Goal: Use online tool/utility: Utilize a website feature to perform a specific function

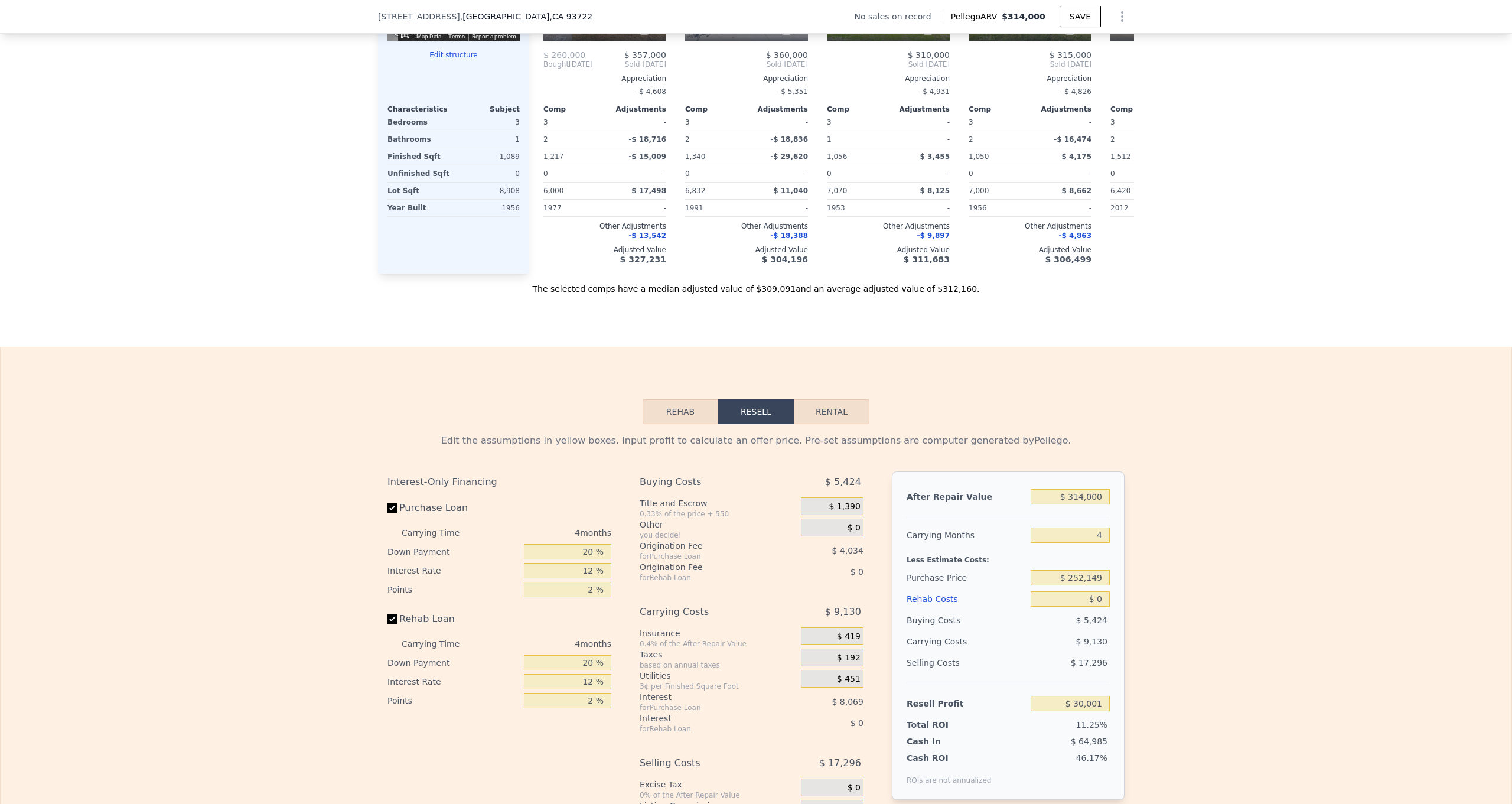
scroll to position [1386, 0]
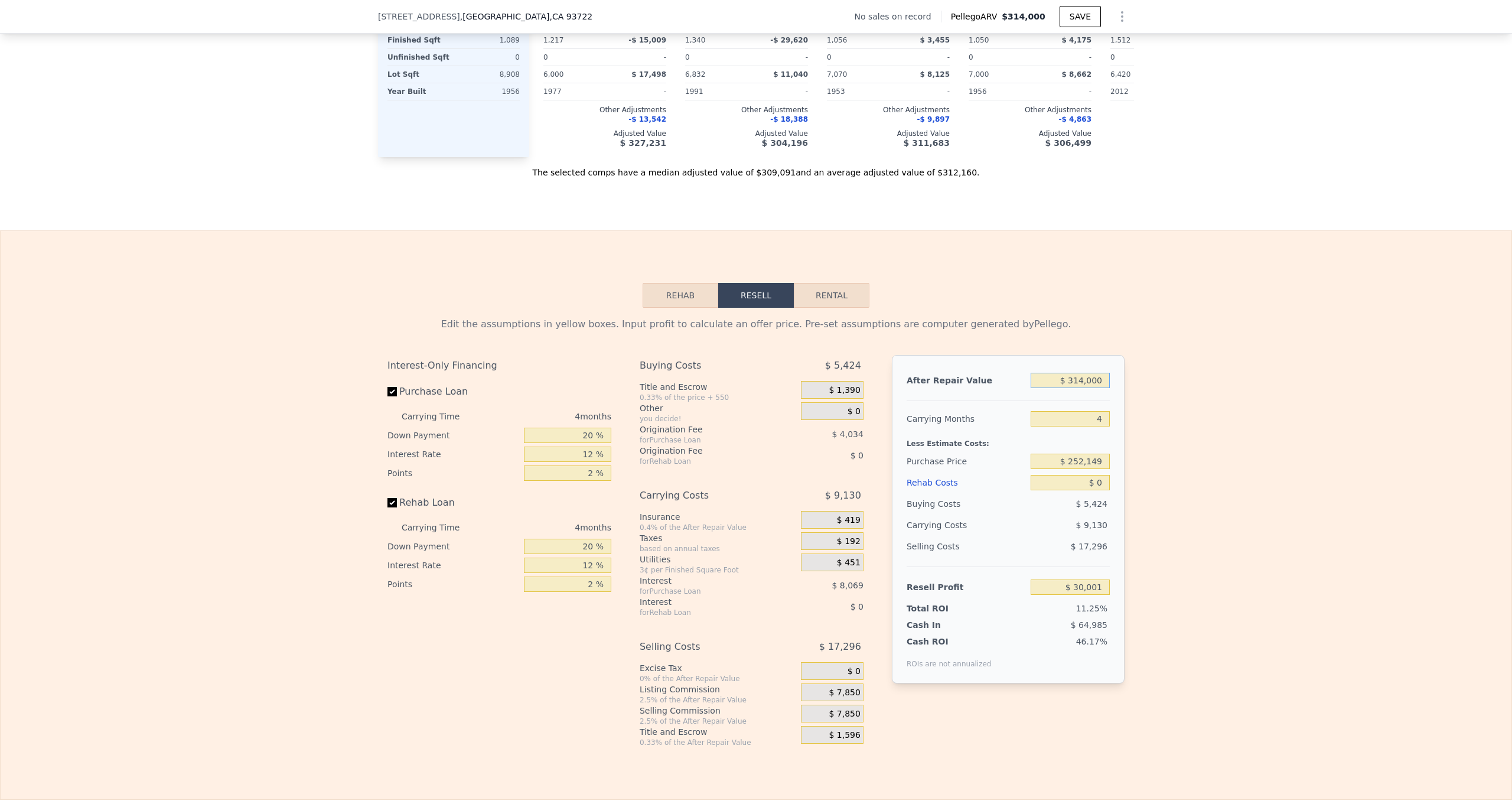
click at [1099, 385] on input "$ 314,000" at bounding box center [1071, 380] width 79 height 15
type input "$ 314"
type input "-$ 266,537"
type input "$ 3"
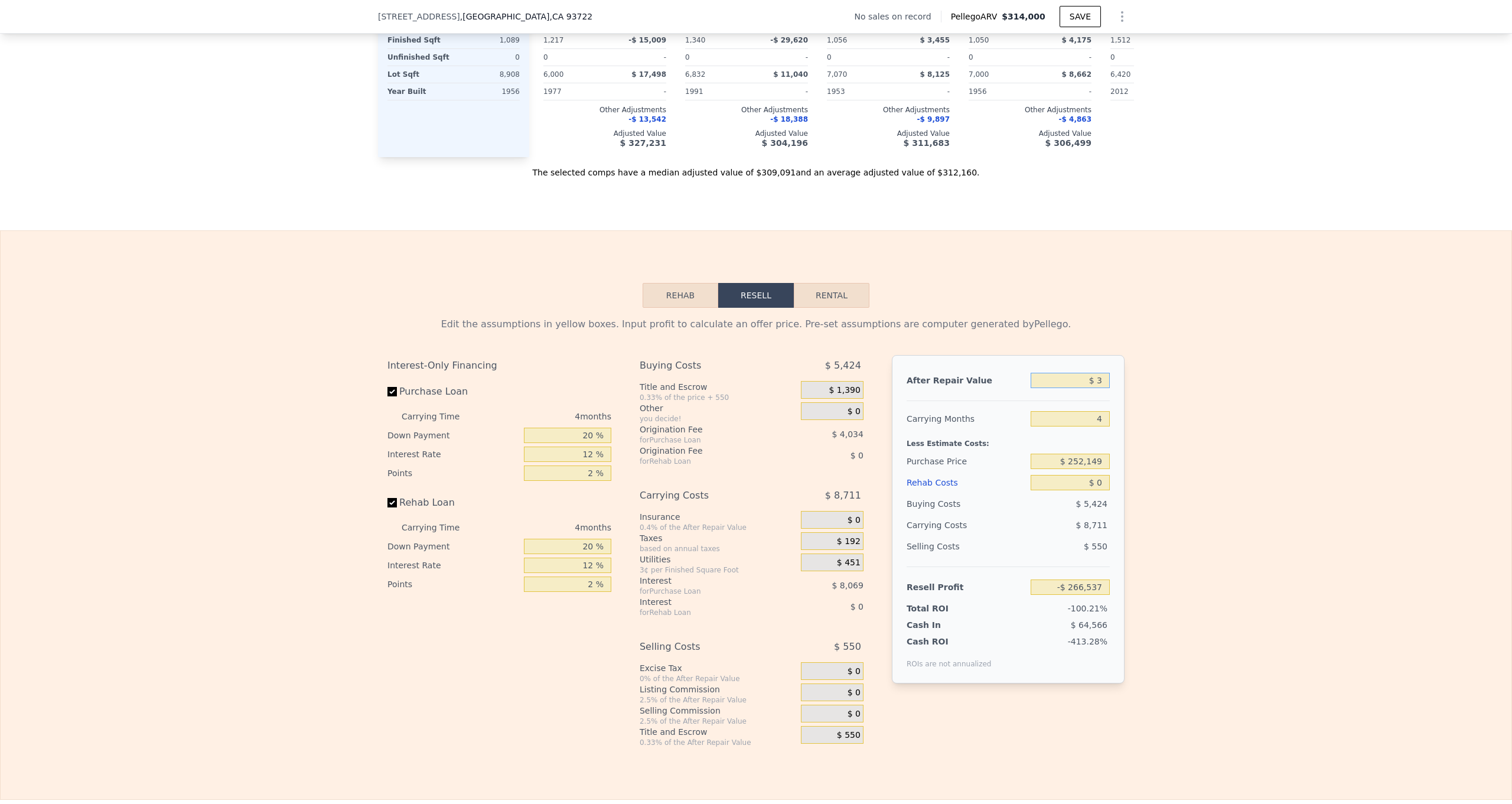
type input "-$ 266,831"
type input "$ 31"
type input "-$ 266,805"
type input "$ 315,000"
type input "$ 30,947"
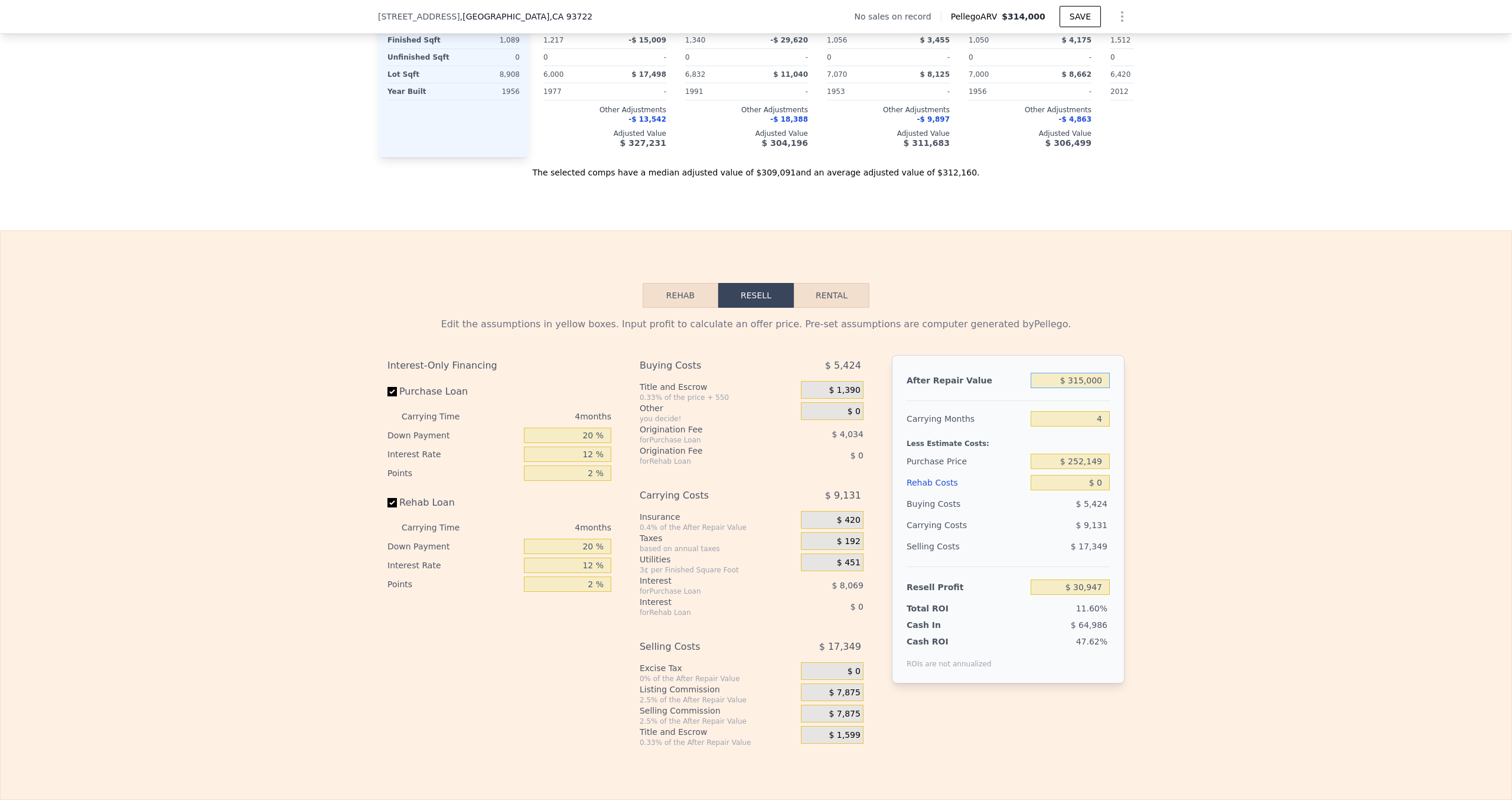
type input "$ 315,000"
type input "5"
type input "$ 28,665"
type input "$ 220,000"
type input "$ 62,720"
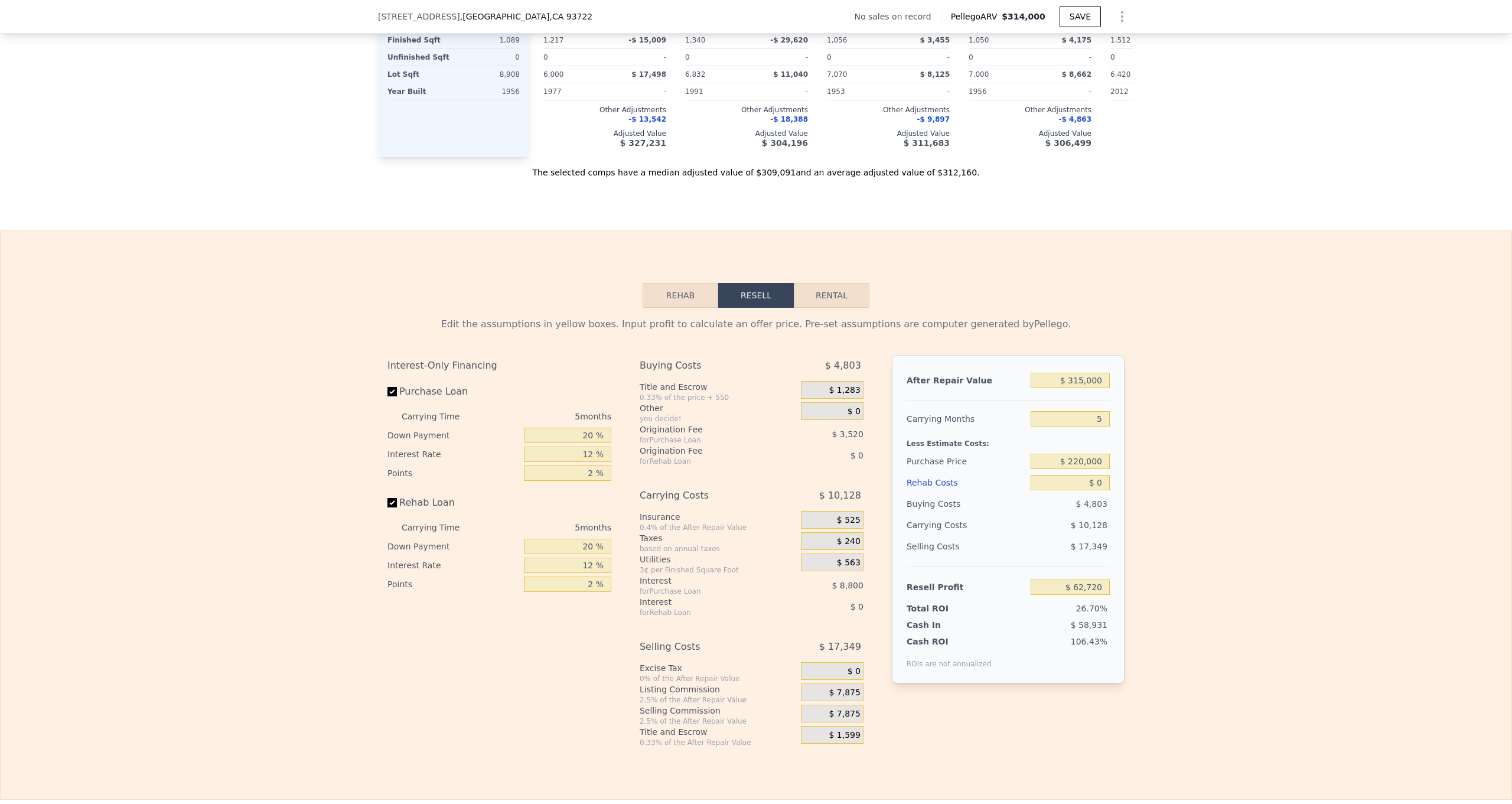
scroll to position [1387, 0]
click at [1049, 448] on div "Less Estimate Costs:" at bounding box center [1008, 439] width 203 height 21
click at [1109, 458] on input "$ 220,000" at bounding box center [1071, 460] width 79 height 15
type input "$ 5"
type input "$ 62,715"
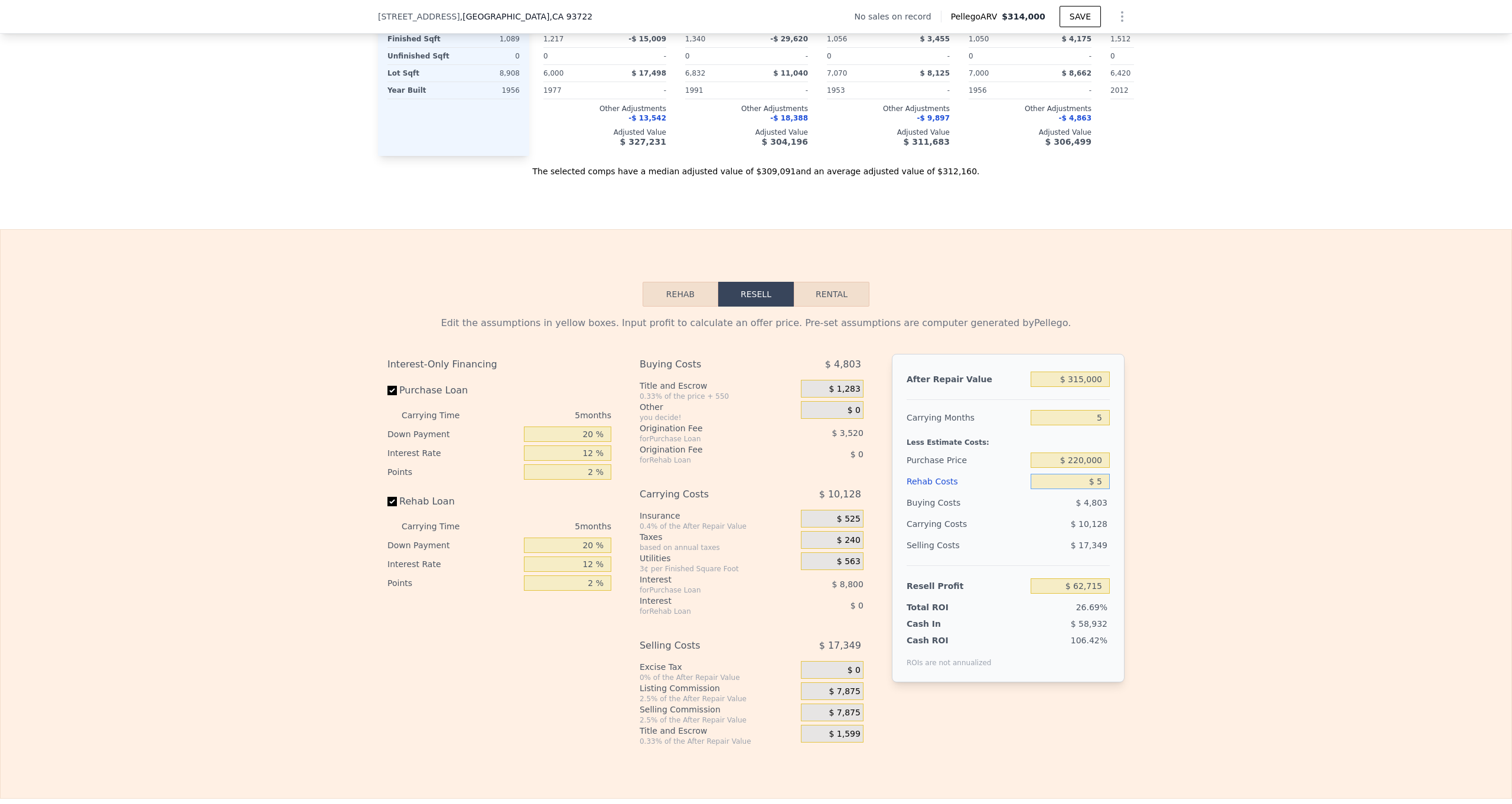
type input "$ 55"
type input "$ 62,664"
type input "$ 55,000"
type input "$ 4,640"
type input "$ 55,000"
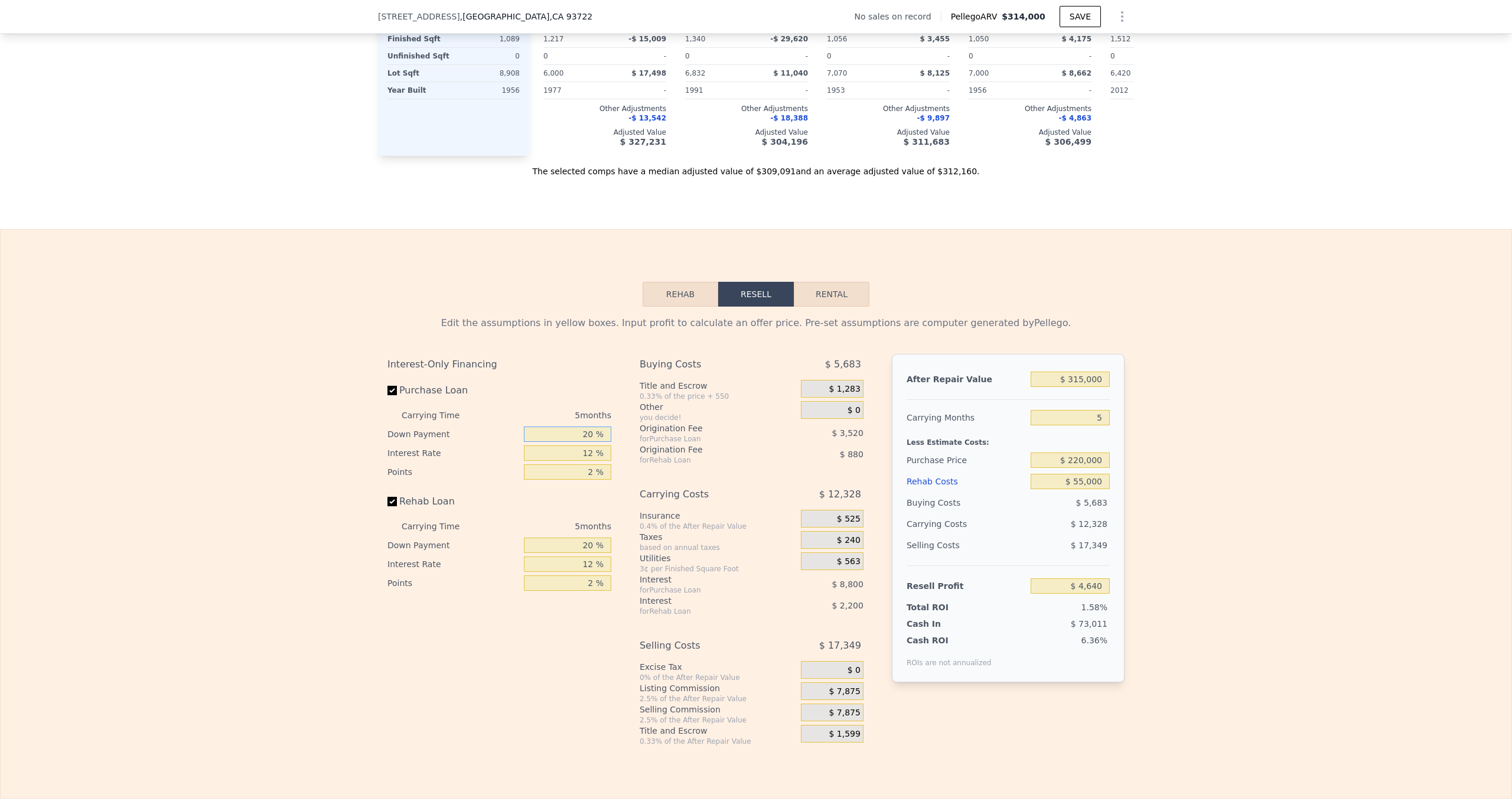
click at [597, 436] on input "20 %" at bounding box center [568, 434] width 88 height 15
type input "2 %"
type input "$ 1,868"
type input "10 %"
type input "$ 3,100"
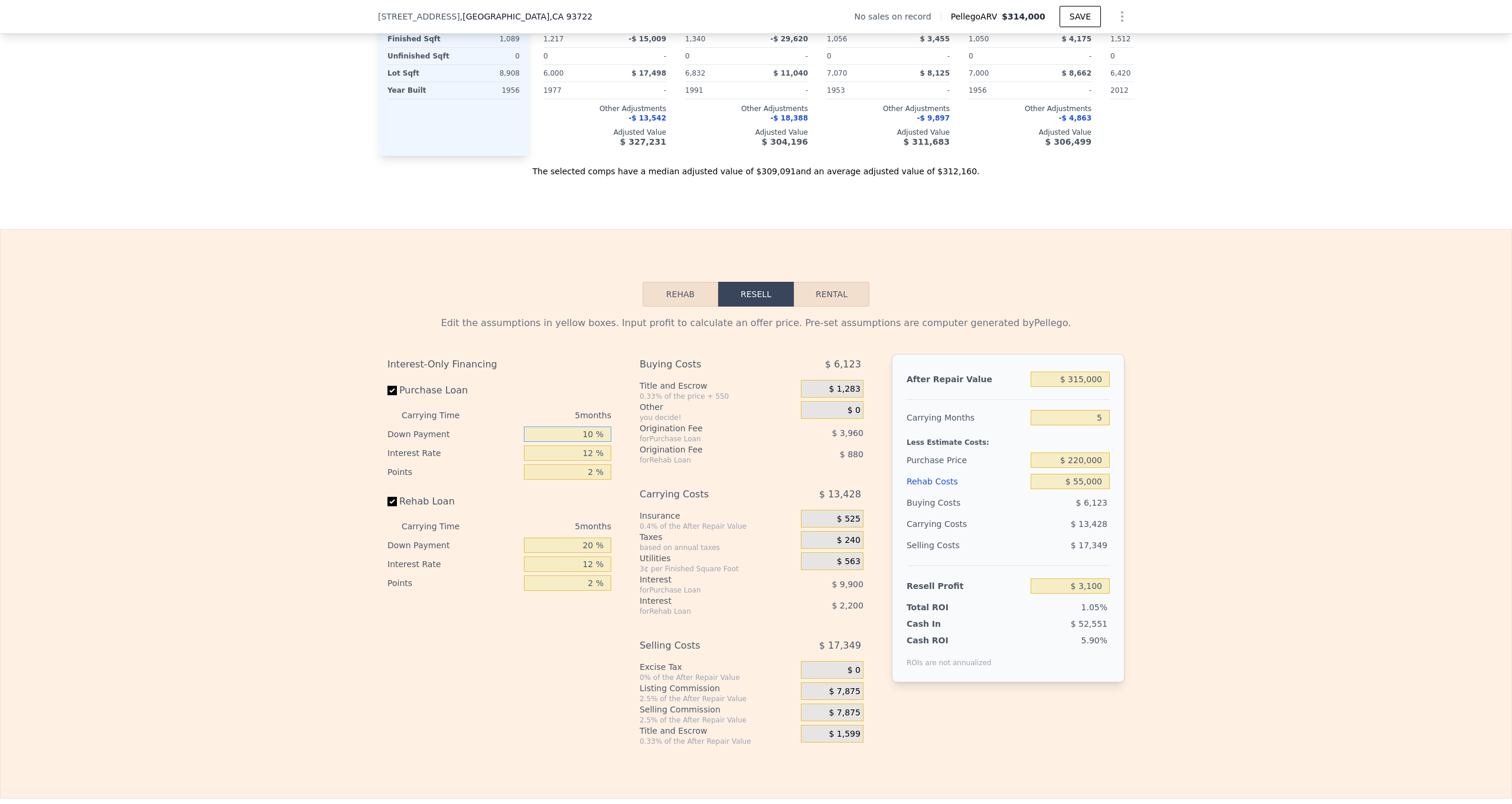
type input "10 %"
type input "8 %"
type input "$ 6,400"
type input "8.9 %"
type input "$ 5,655"
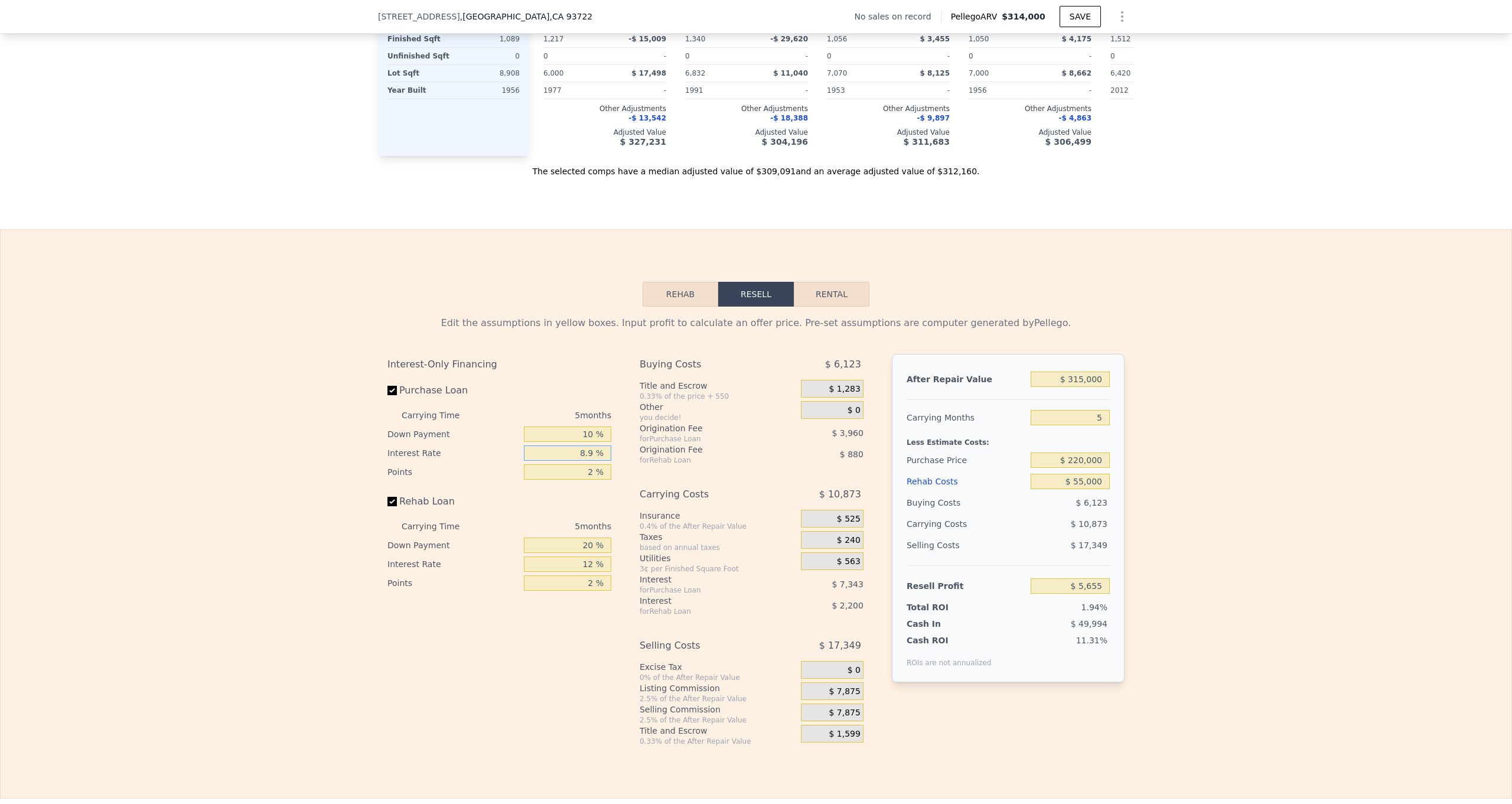
type input "8.95 %"
type input "$ 5,615"
type input "8.95 %"
type input "1 %"
type input "$ 7,595"
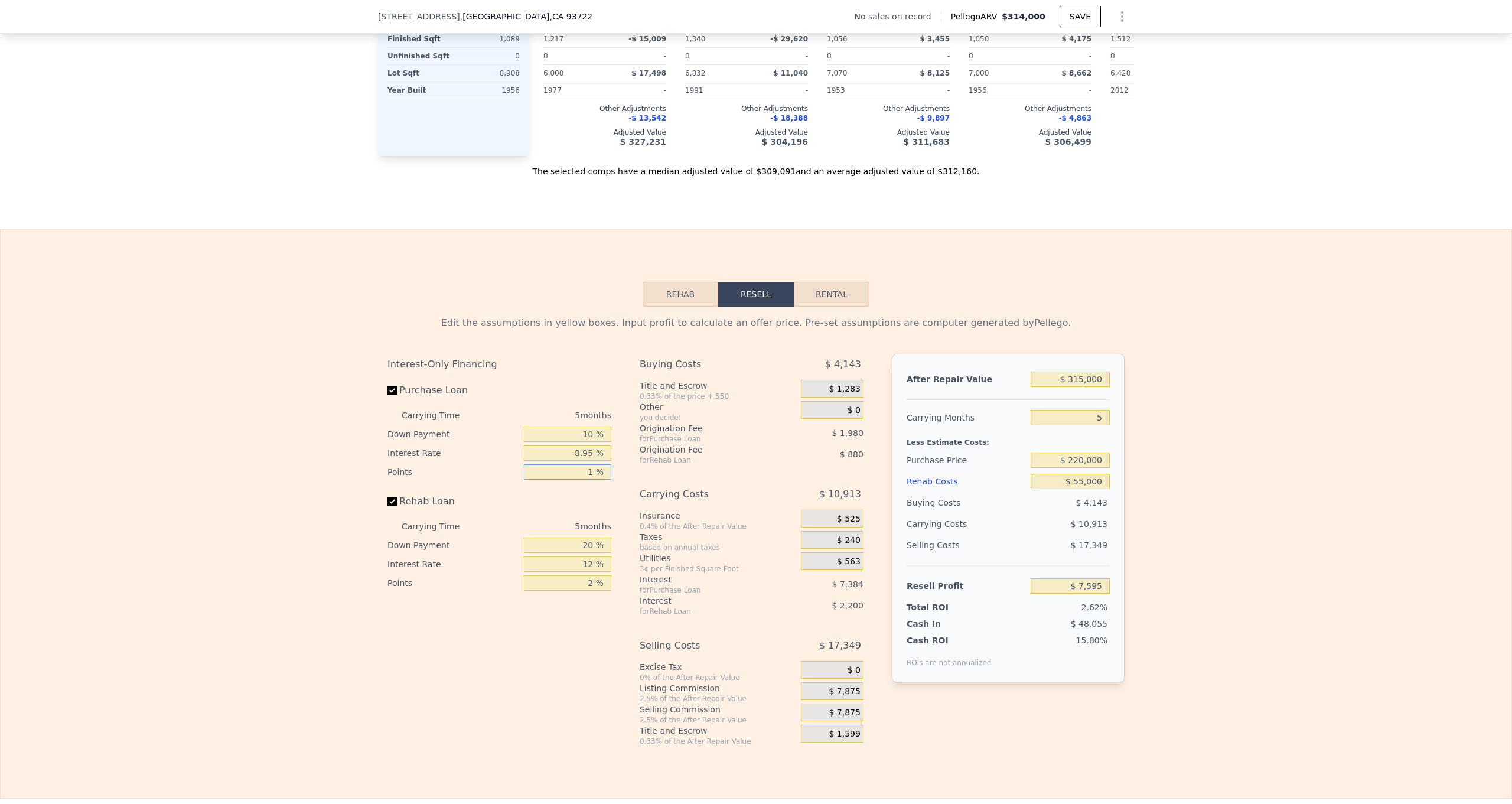
type input "1 %"
type input "0 %"
type input "$ 6,825"
type input "8 %"
type input "$ 7,740"
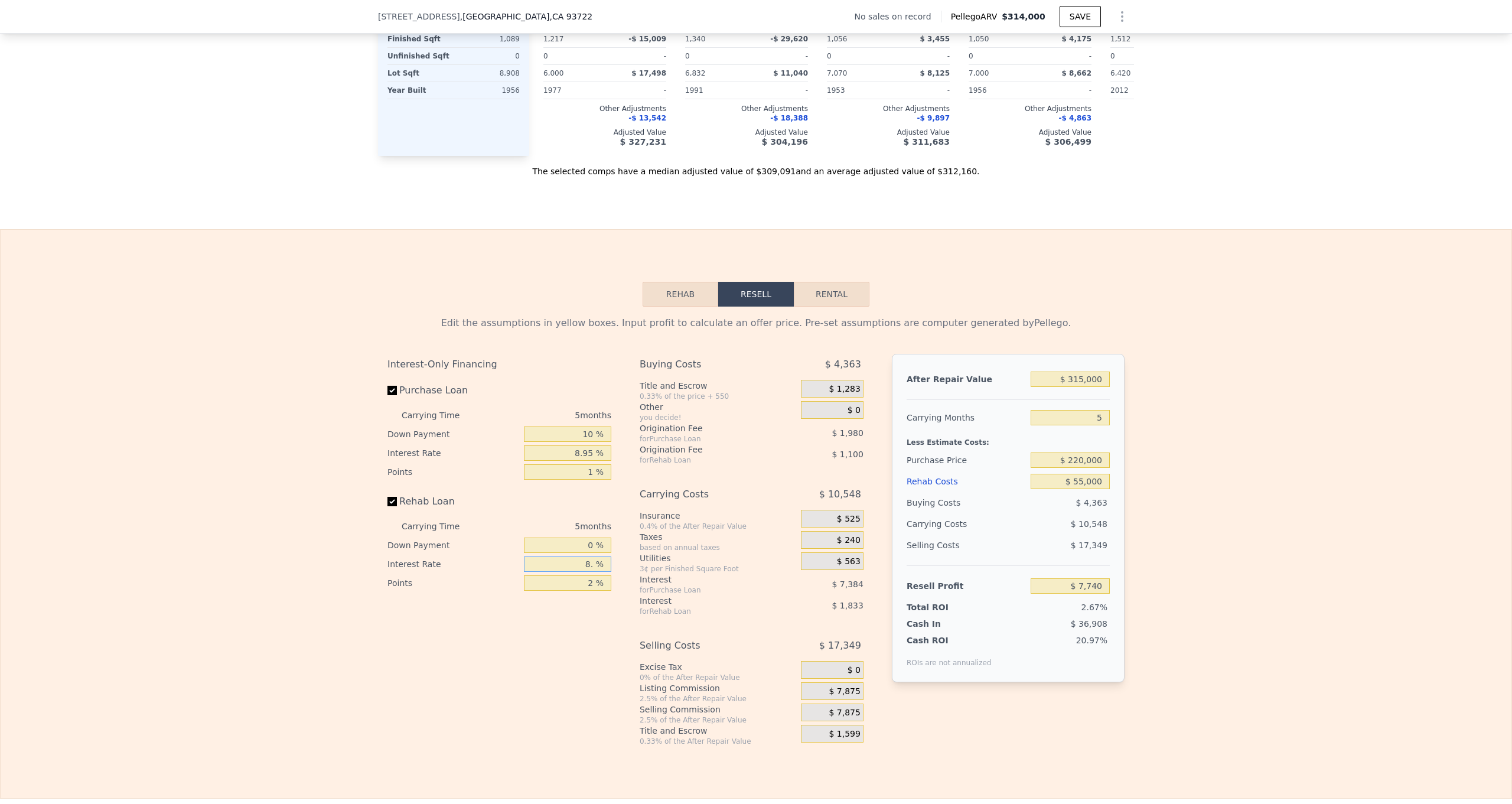
type input "8.9 %"
type input "$ 7,535"
type input "8.95 %"
type input "$ 7,525"
type input "1 %"
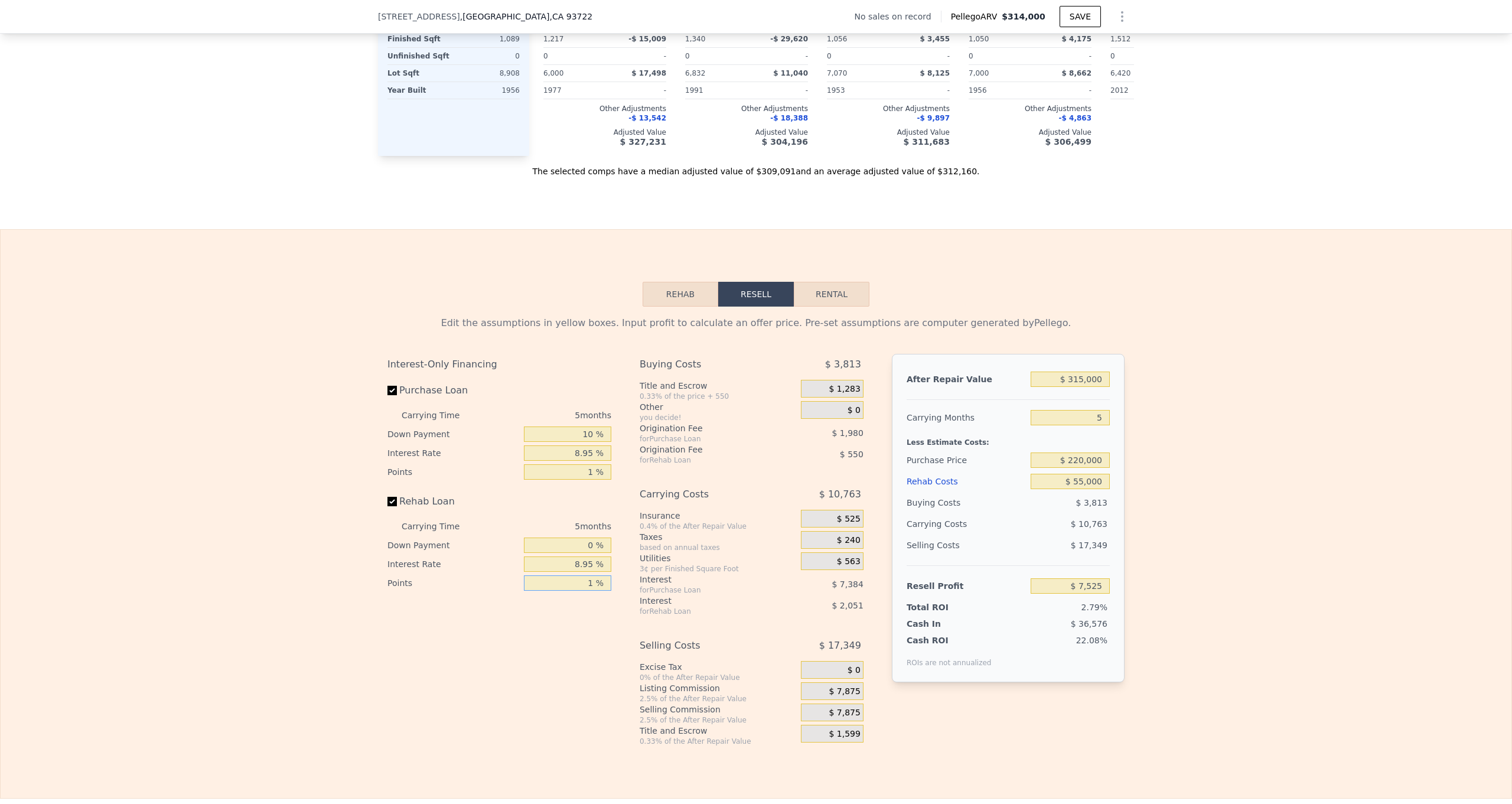
type input "$ 8,075"
type input "1 %"
click at [820, 387] on div "$ 1,283" at bounding box center [833, 389] width 63 height 18
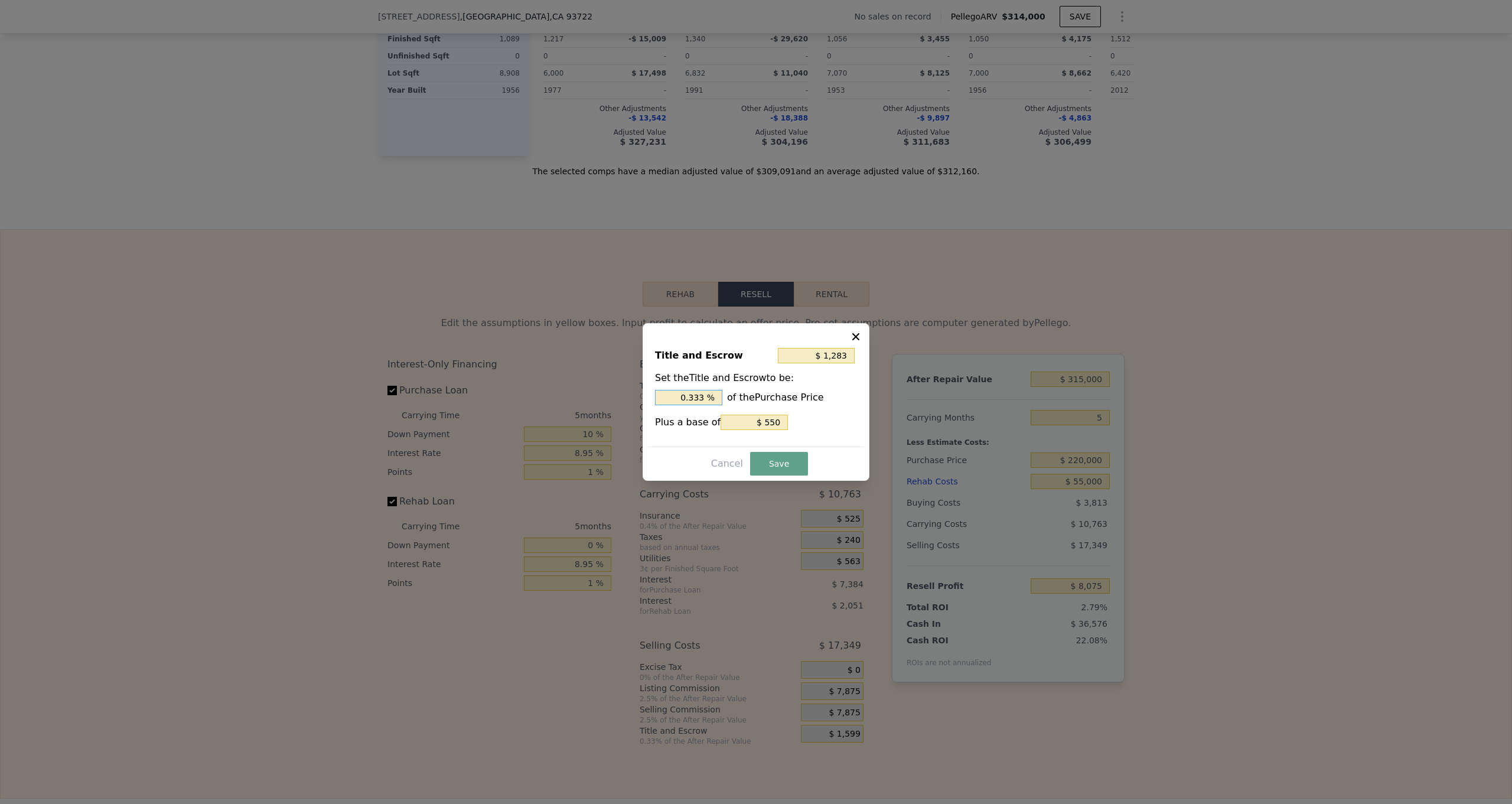
click at [709, 398] on input "0.333 %" at bounding box center [689, 398] width 67 height 15
type input "$ 1,276"
type input "0.33 %"
type input "$ 1,210"
type input "0.3 %"
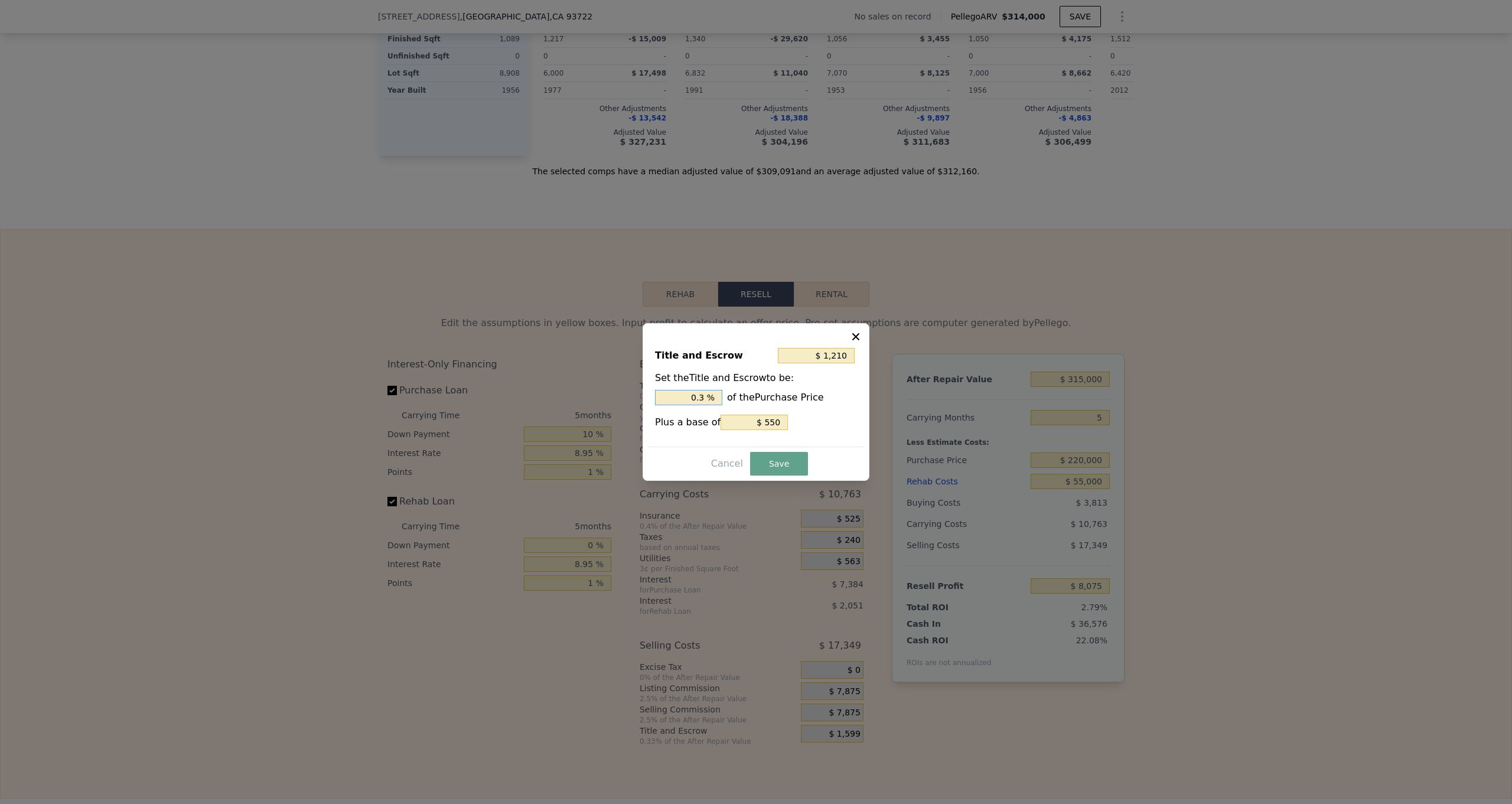
type input "$ 550"
type input "0 %"
type input "$ 2,750"
type input "1. %"
type input "$ 4,510"
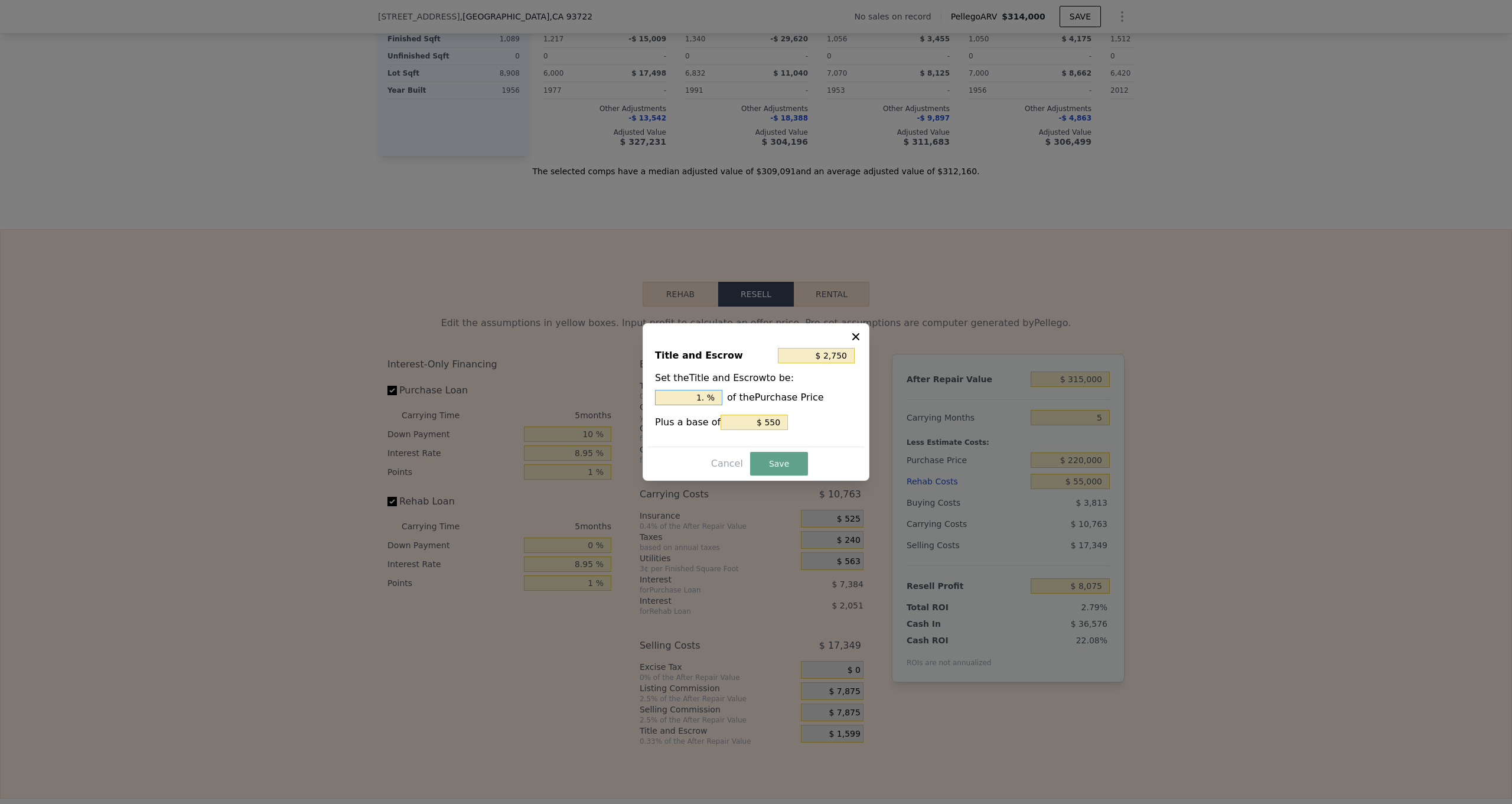
type input "1.8 %"
type input "$ 2,750"
type input "1 %"
click at [775, 465] on button "Save" at bounding box center [779, 464] width 58 height 24
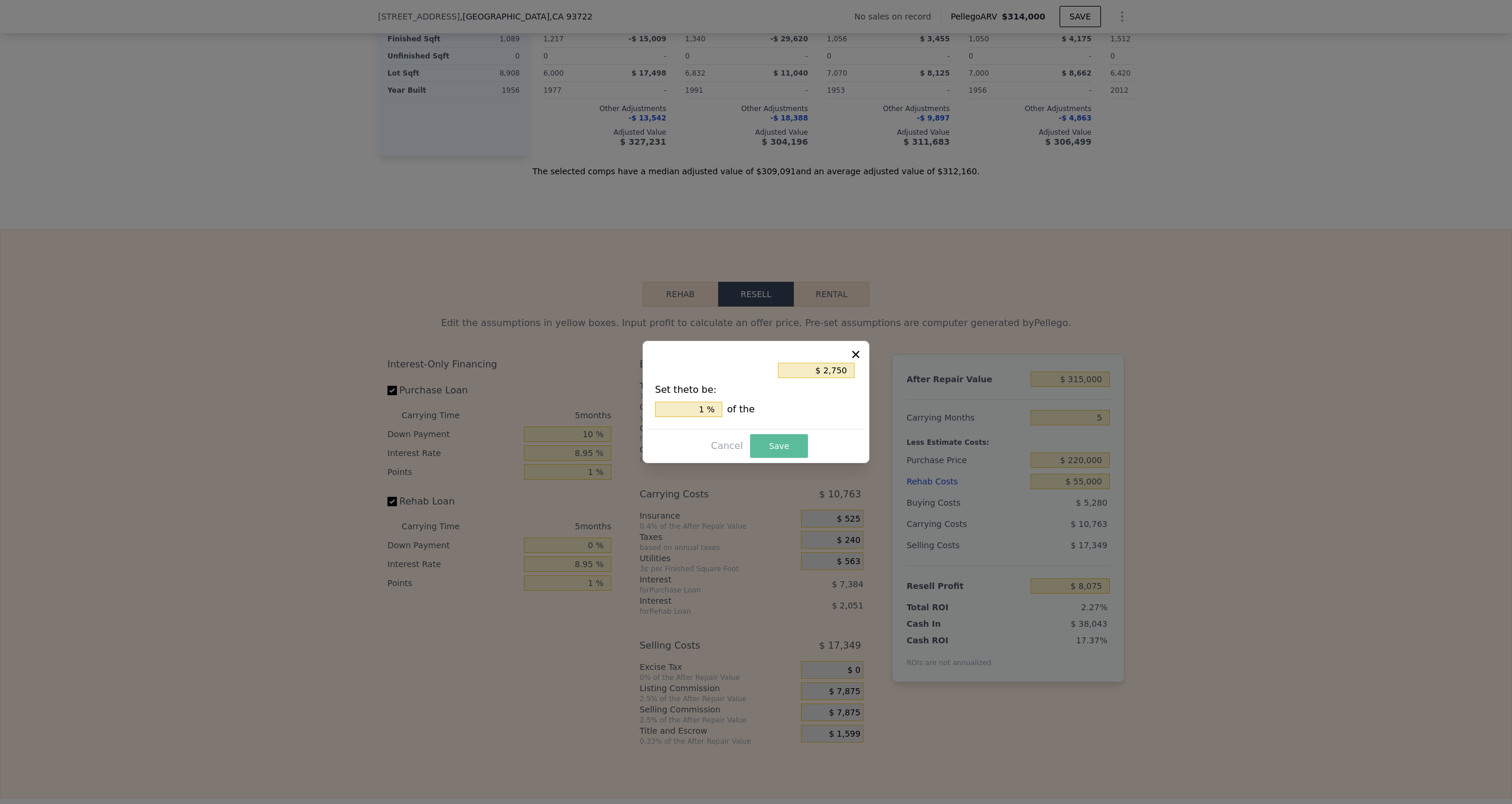
type input "$ 6,608"
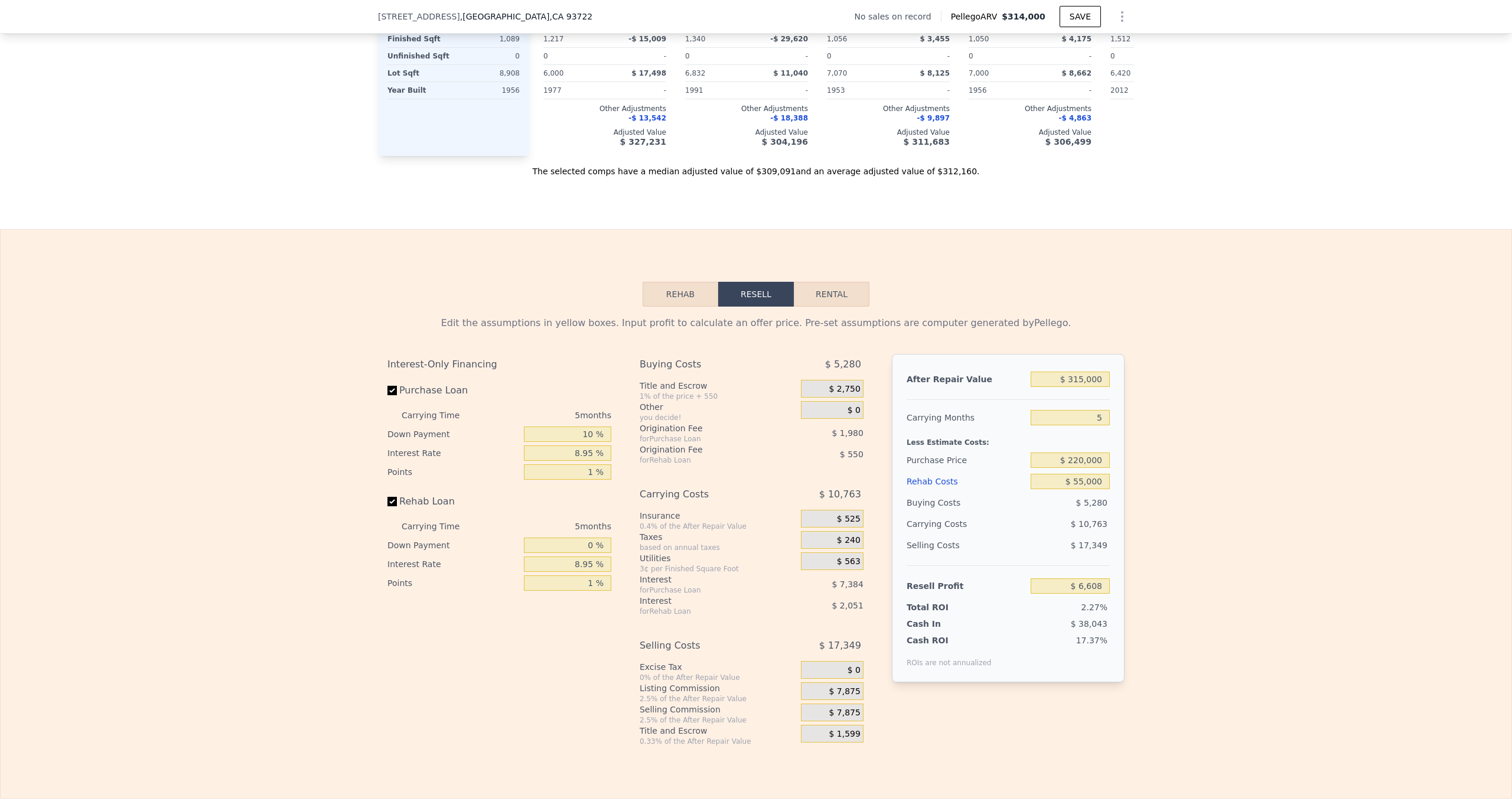
click at [833, 521] on div "$ 525" at bounding box center [833, 519] width 63 height 18
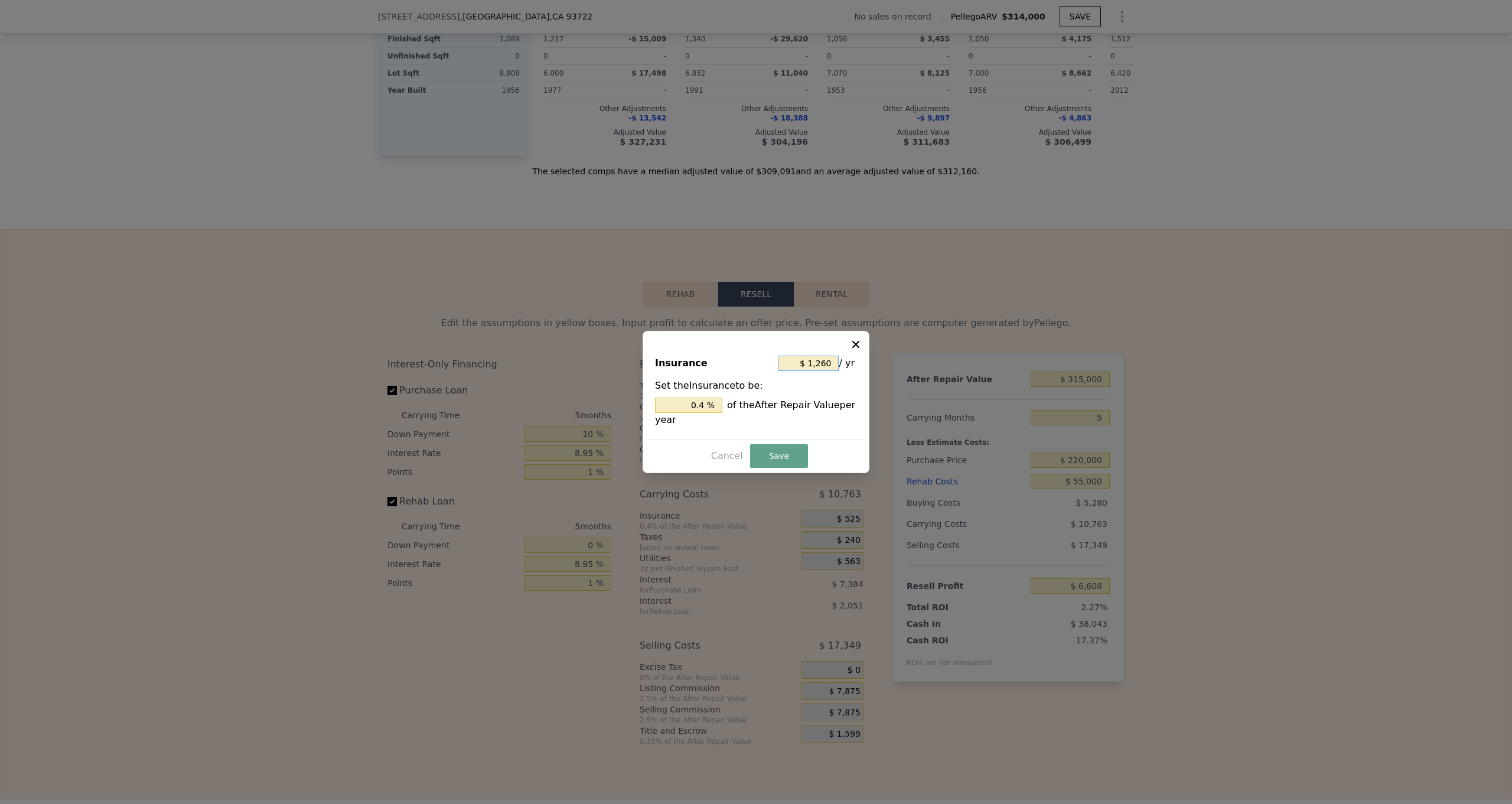
click at [833, 362] on input "$ 1,260" at bounding box center [808, 363] width 61 height 15
type input "$ 126"
type input "0.04 %"
type input "$ 12"
type input "0.004 %"
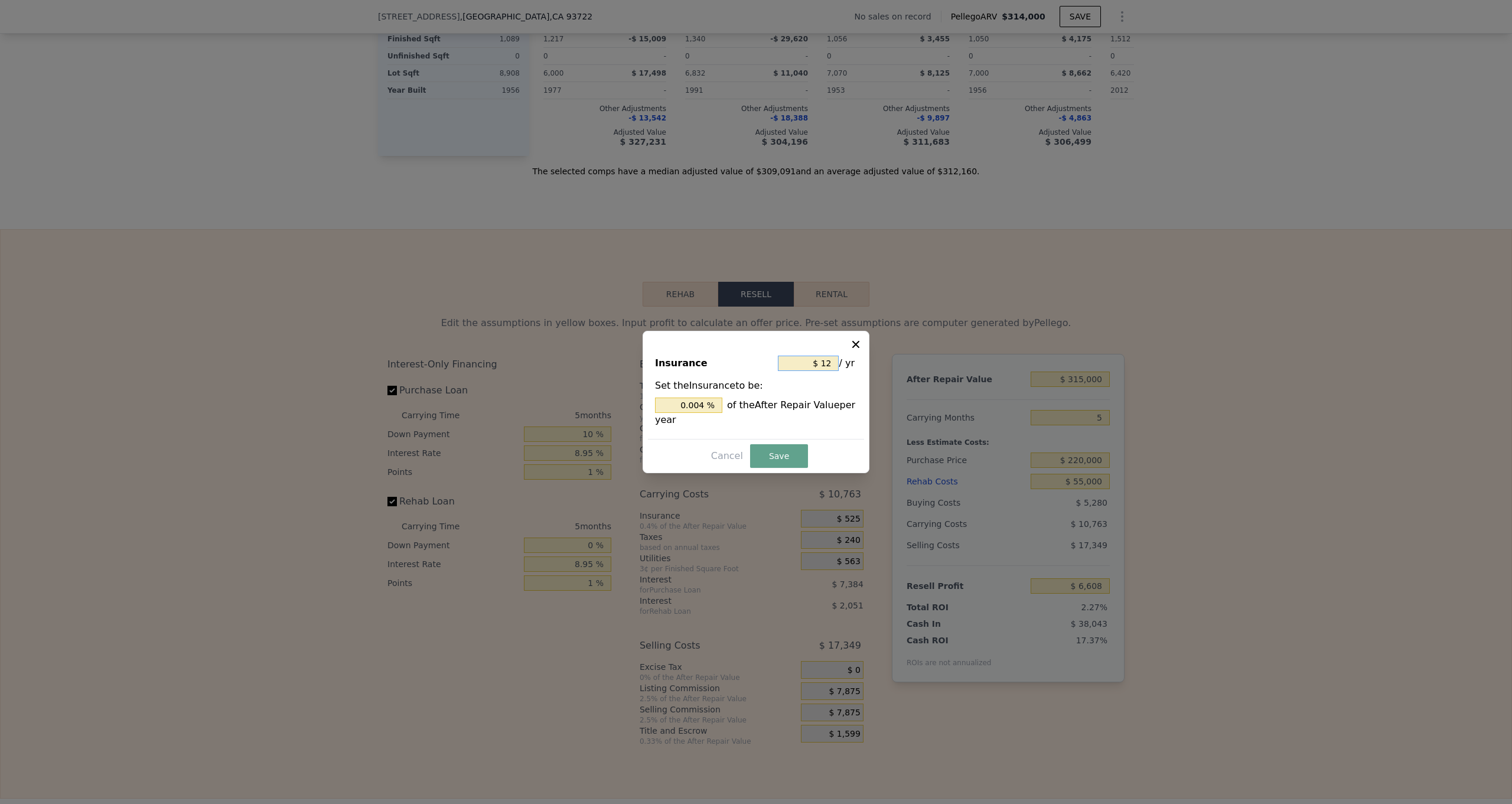
type input "$ 1"
type input "0.000 %"
type input "$ 3"
type input "0.001 %"
type input "$ 36"
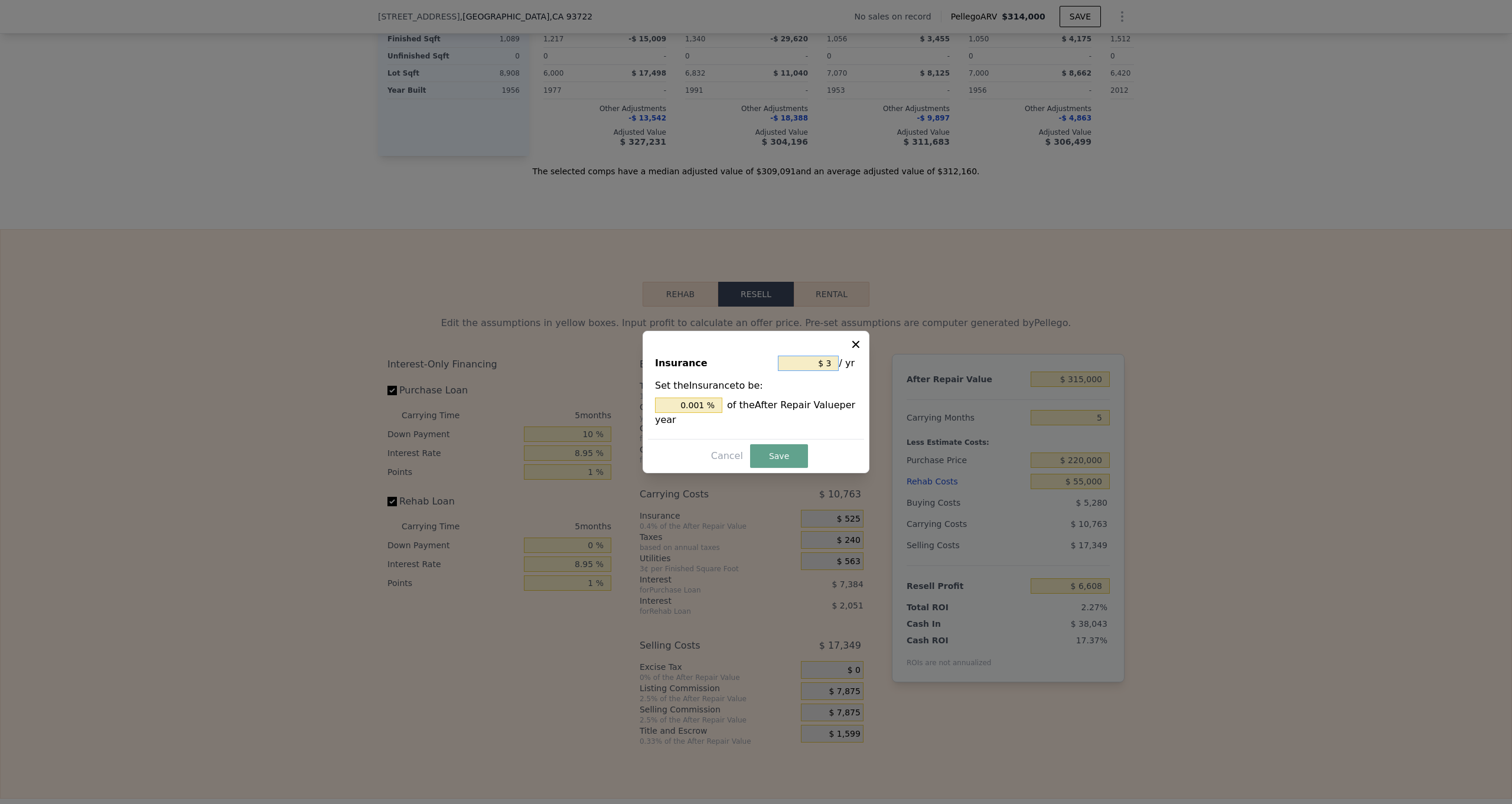
type input "0.011 %"
type input "$ 360"
type input "0.114 %"
type input "$ 3,600"
type input "1.143 %"
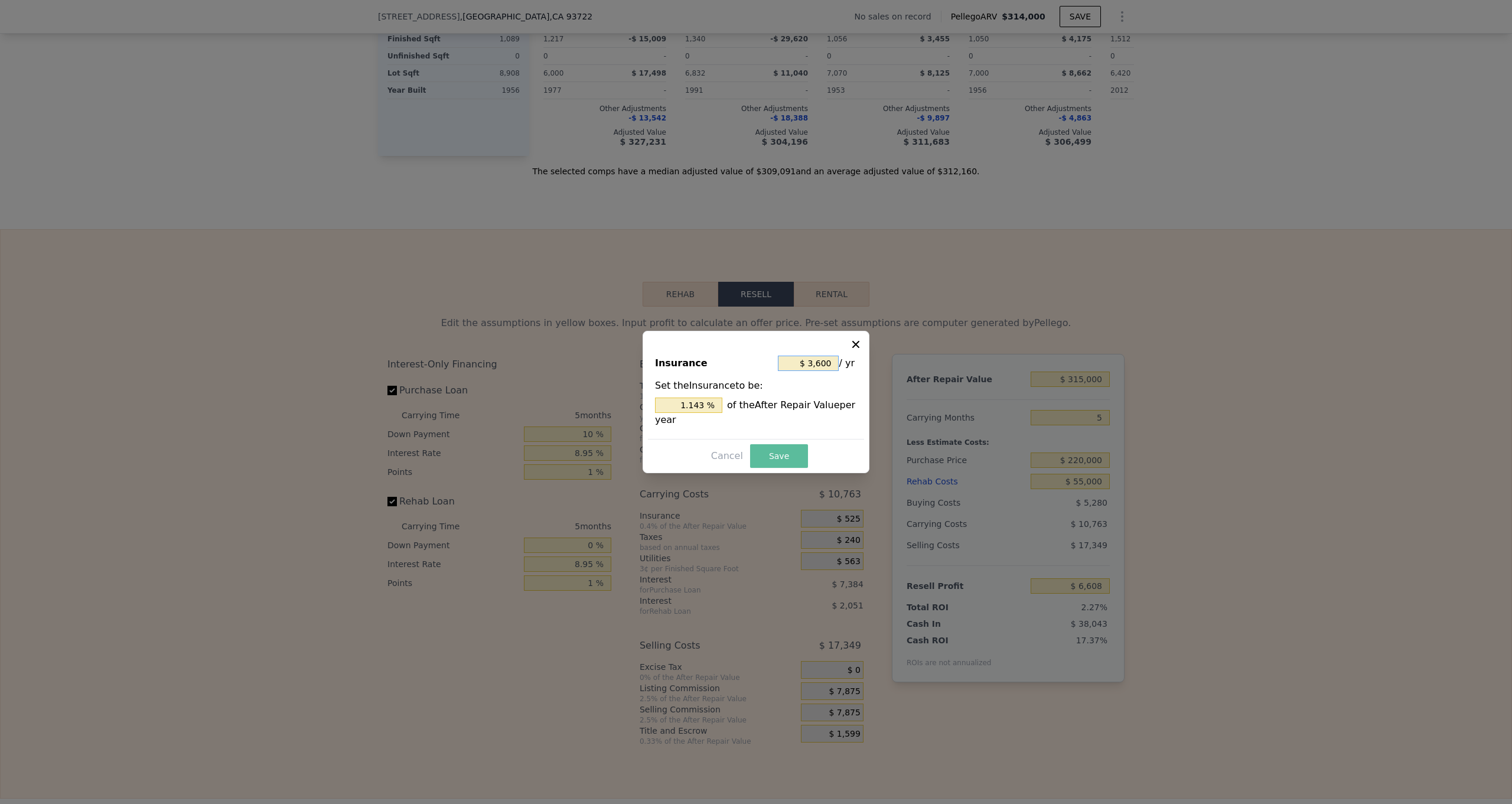
type input "$ 3,600"
click at [775, 461] on button "Save" at bounding box center [779, 456] width 58 height 24
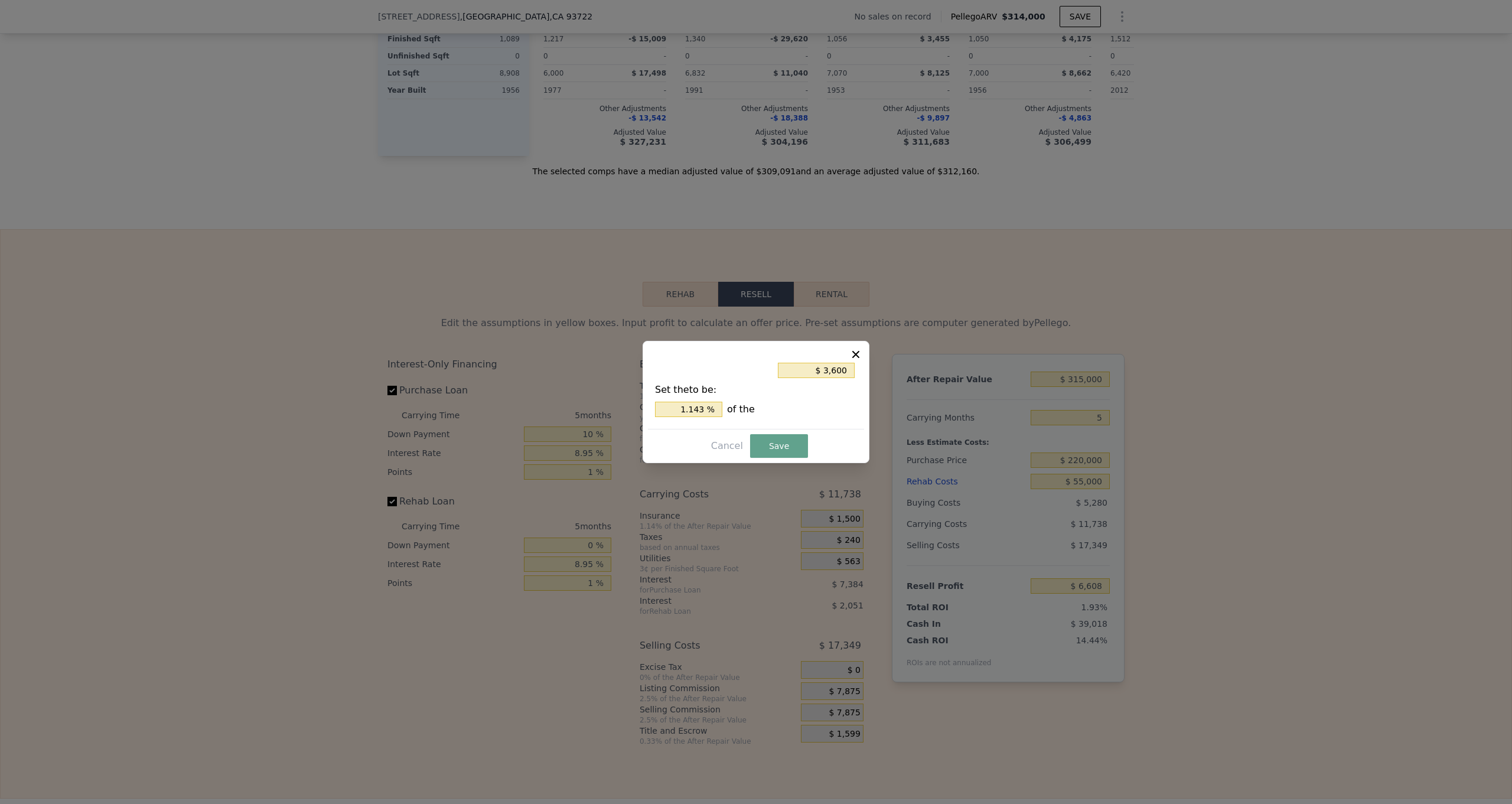
type input "$ 5,633"
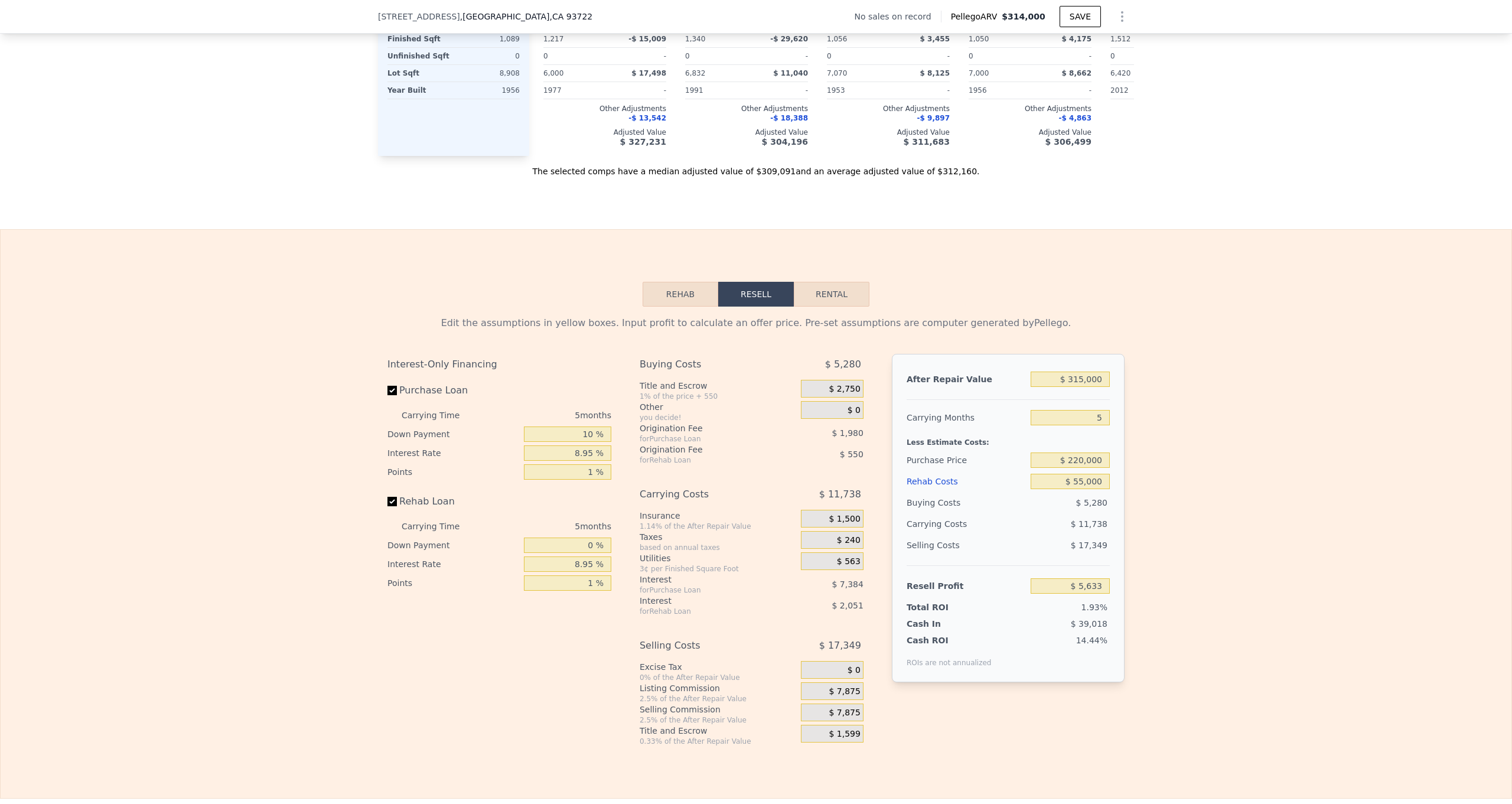
click at [824, 541] on div "$ 240" at bounding box center [833, 540] width 63 height 18
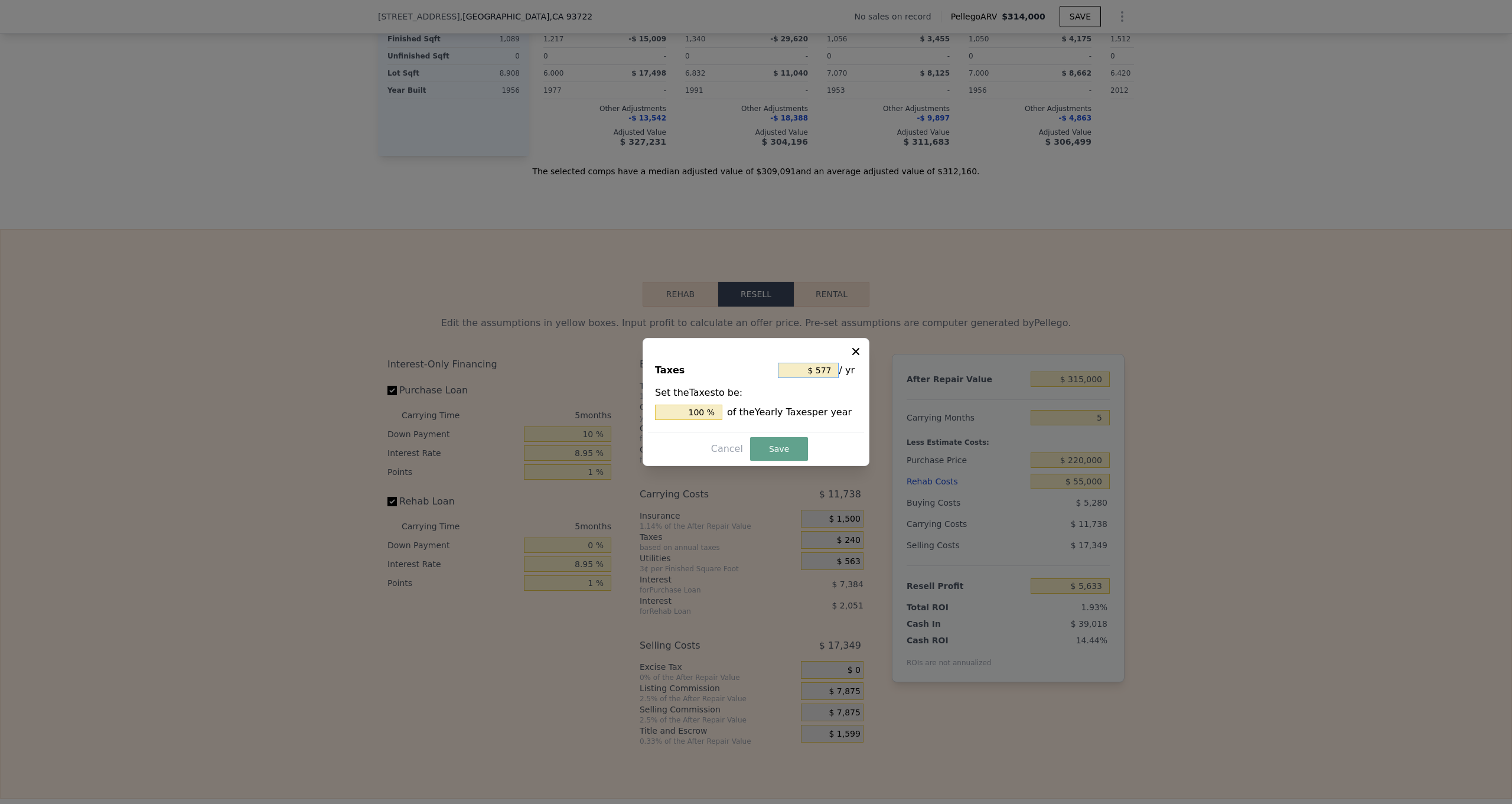
click at [835, 371] on input "$ 577" at bounding box center [808, 370] width 61 height 15
type input "$ 57"
type input "9.879 %"
type input "$ 5"
type input "0.867 %"
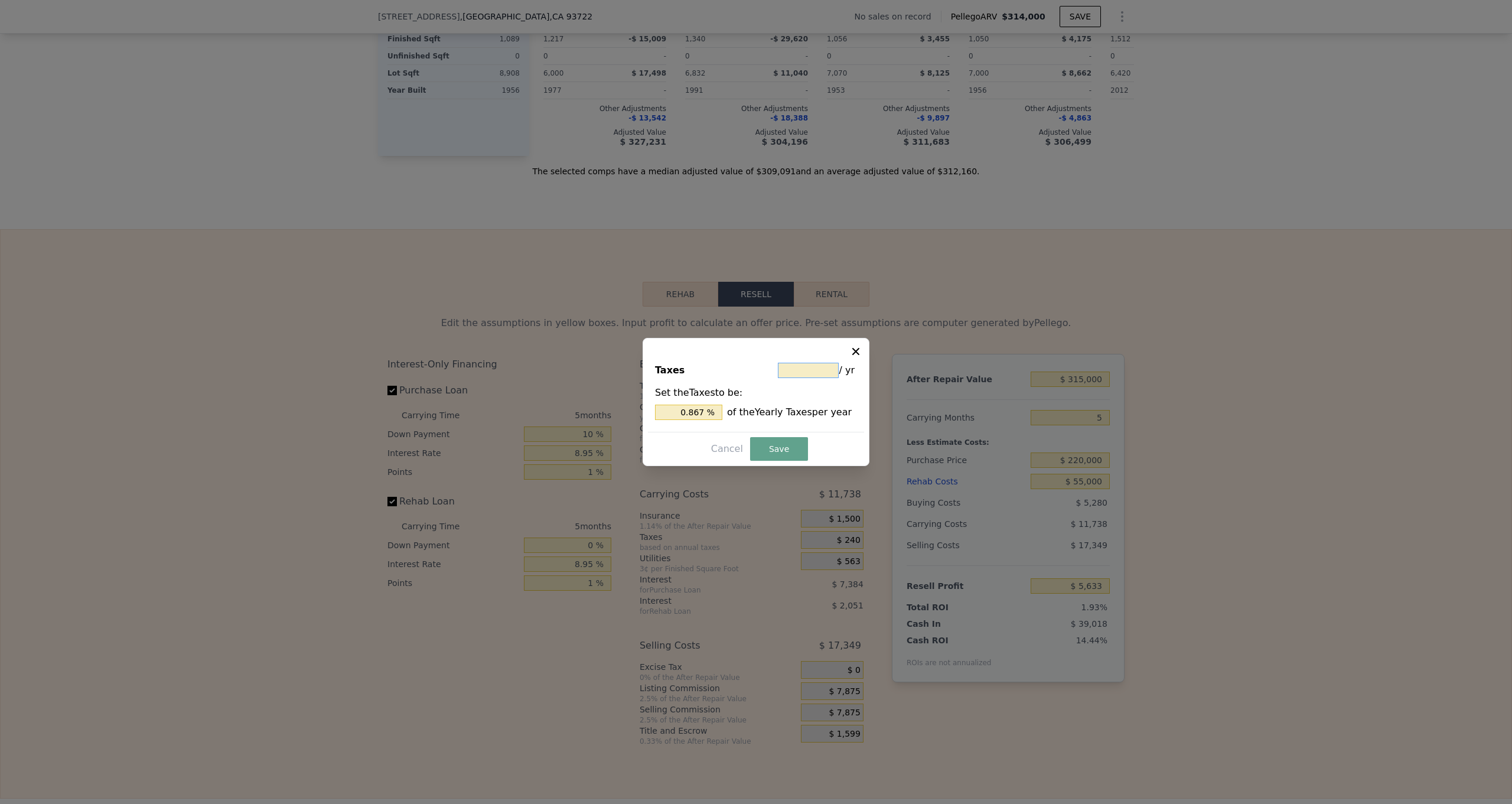
type input "$ 3"
type input "0.520 %"
type input "$ 36"
type input "6.239 %"
type input "$ 360"
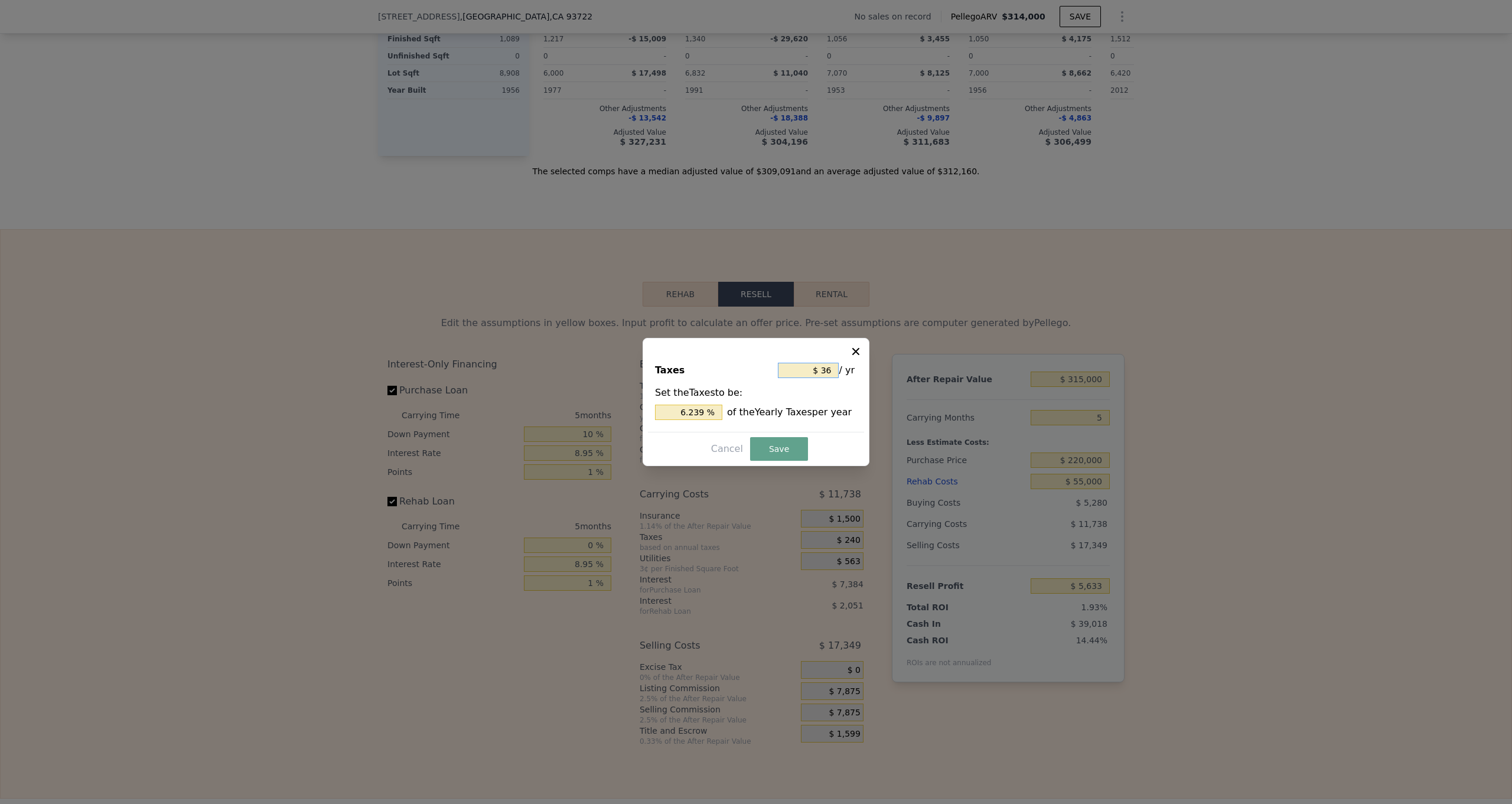
type input "62.392 %"
type input "$ 3,600"
type input "623.917 %"
type input "$ 3,600"
click at [785, 446] on button "Save" at bounding box center [779, 449] width 58 height 24
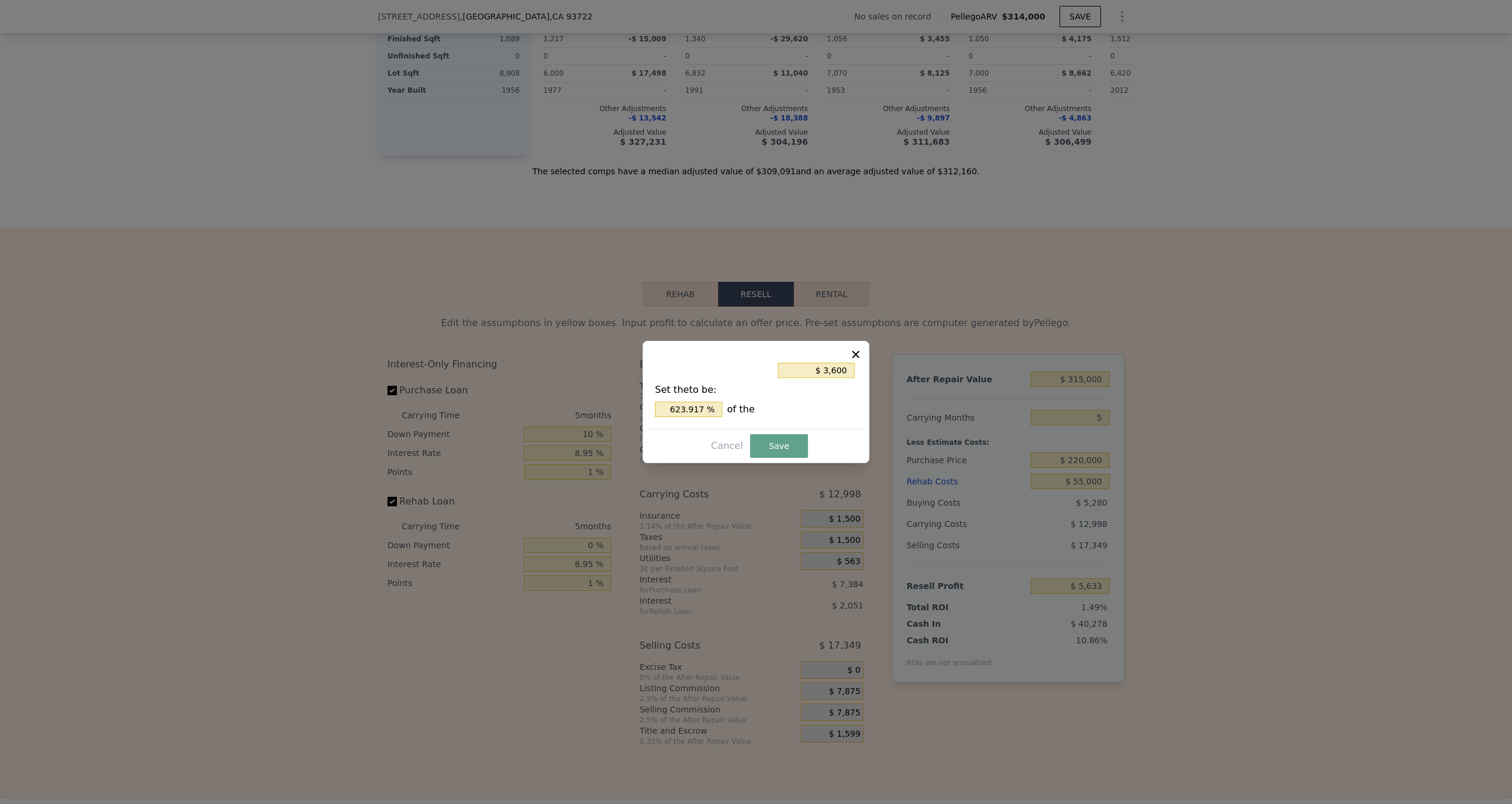
type input "$ 4,373"
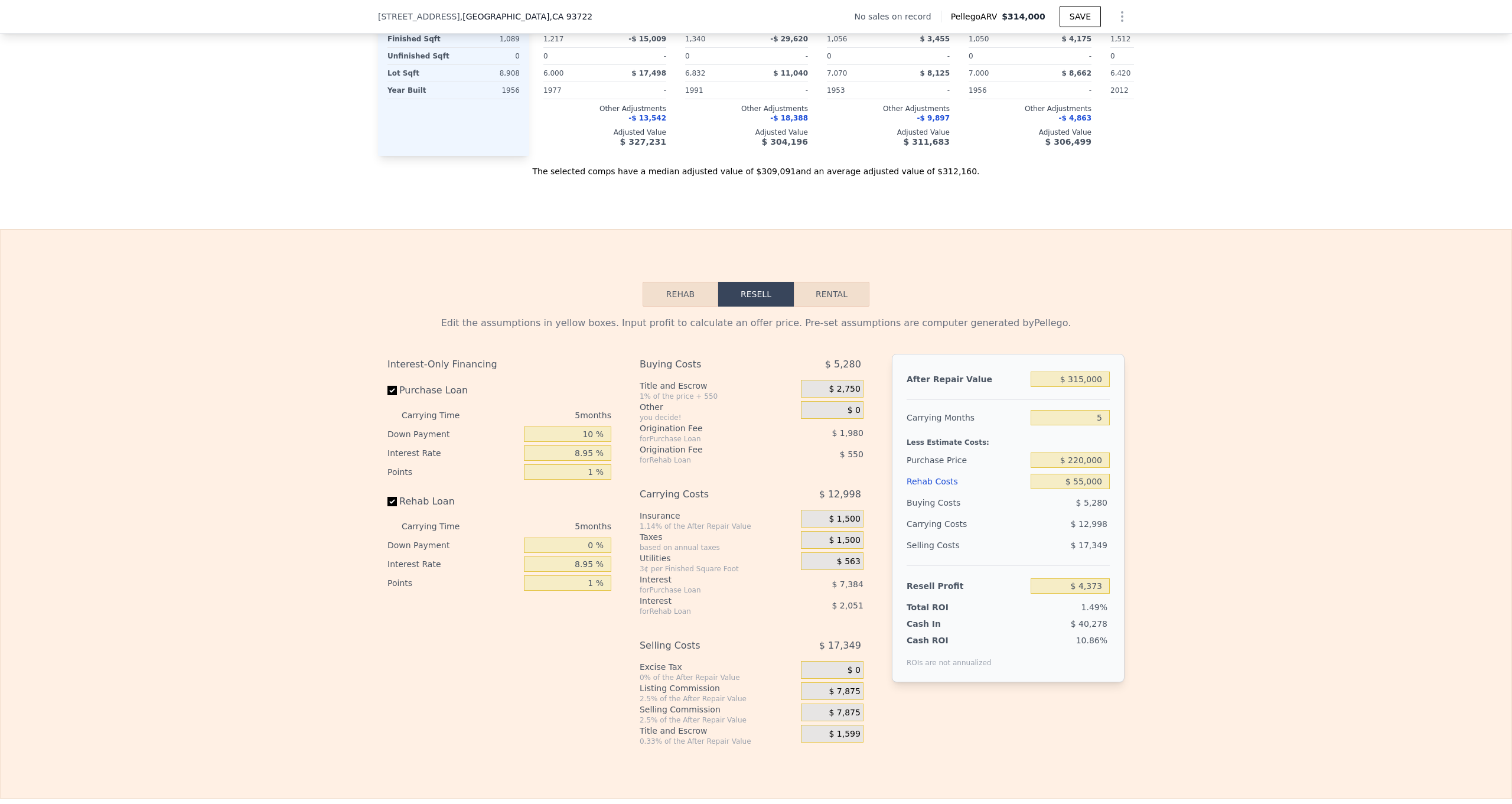
click at [846, 695] on span "$ 7,875" at bounding box center [844, 692] width 31 height 11
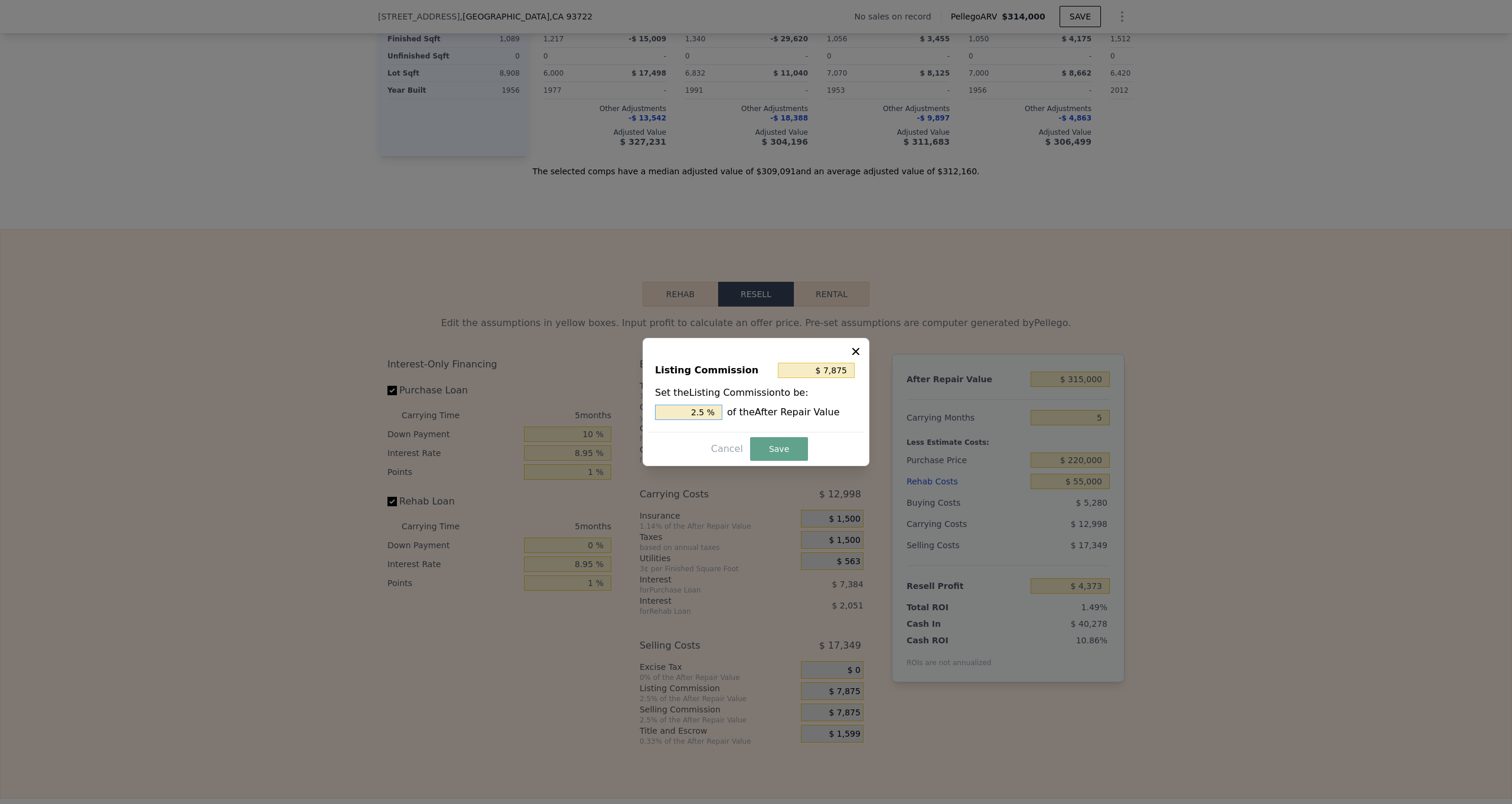
click at [709, 414] on input "2.5 %" at bounding box center [689, 412] width 67 height 15
type input "$ 6,300"
type input "2 %"
type input "$ 3,150"
type input "1. %"
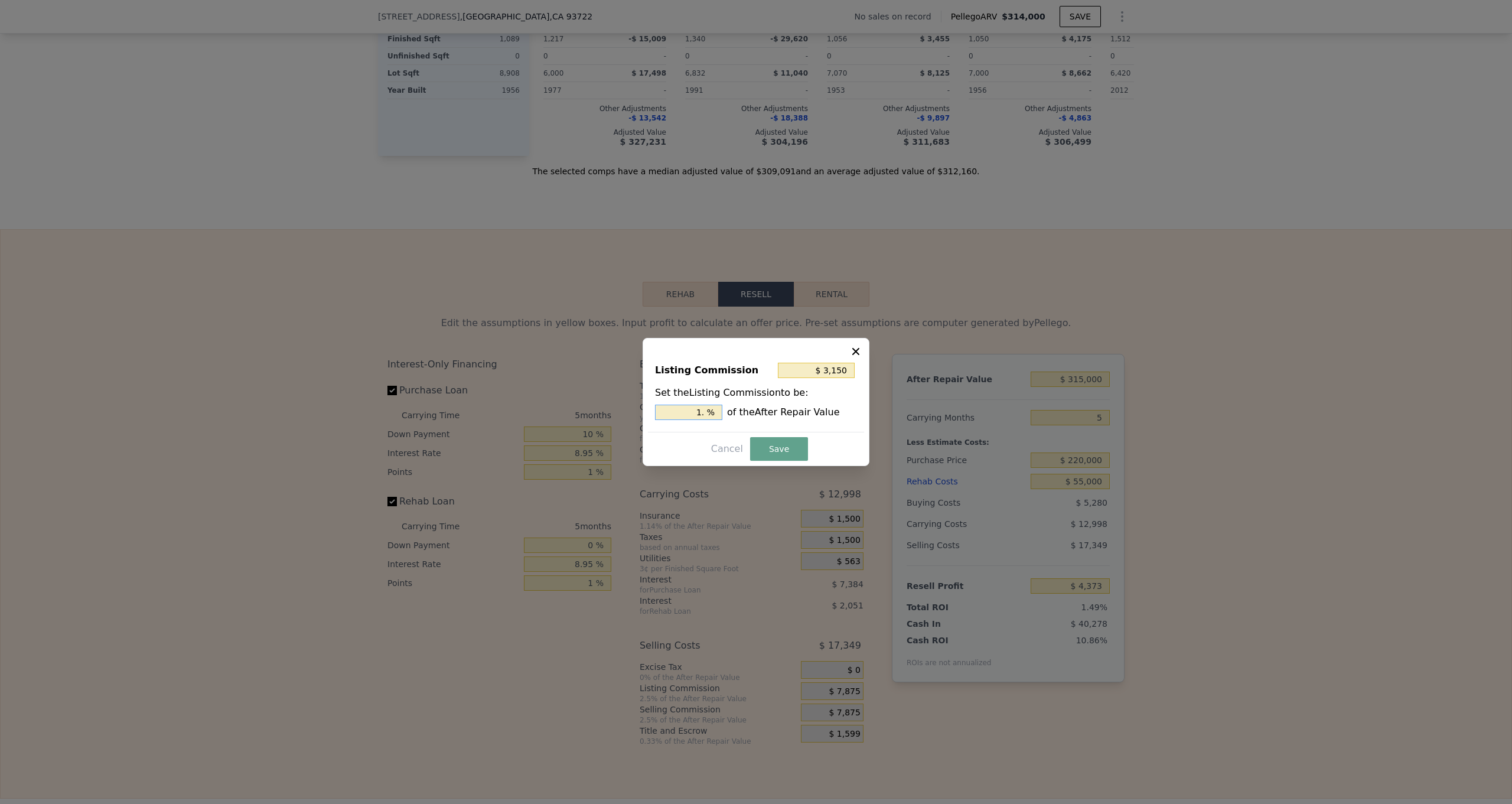
type input "$ 4,725"
type input "1.5 %"
click at [772, 451] on button "Save" at bounding box center [779, 449] width 58 height 24
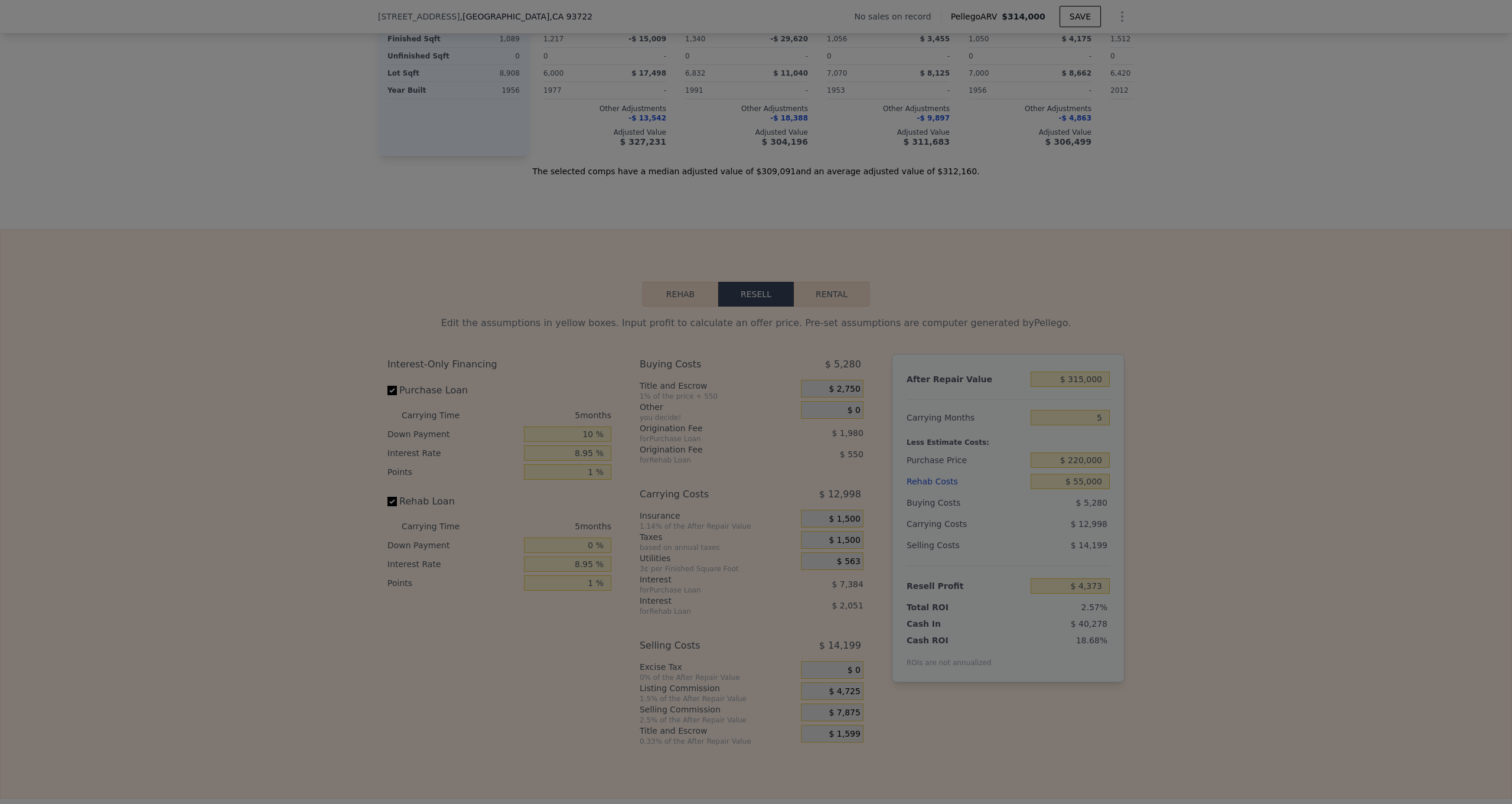
type input "$ 7,523"
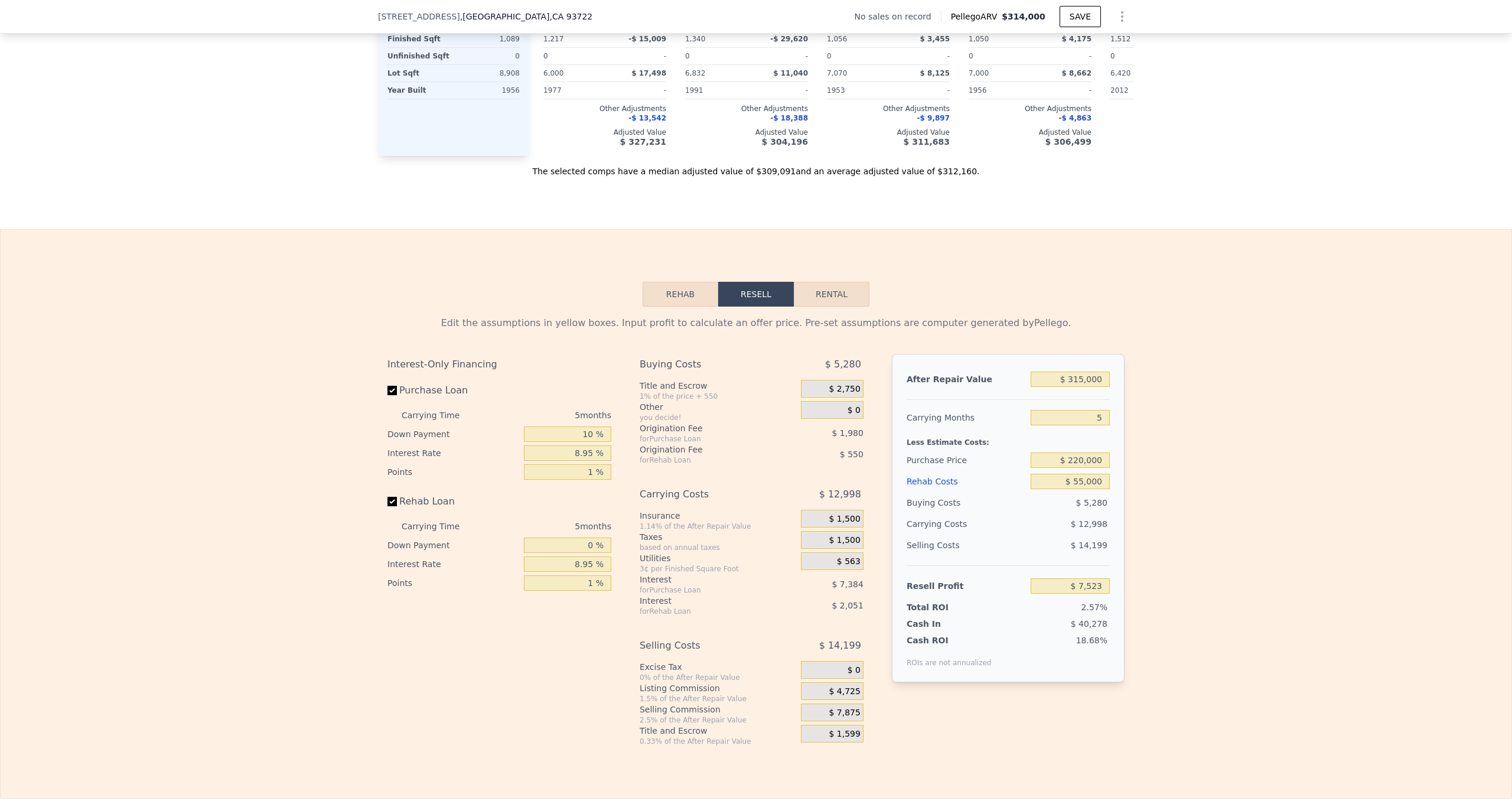
click at [839, 714] on span "$ 7,875" at bounding box center [844, 713] width 31 height 11
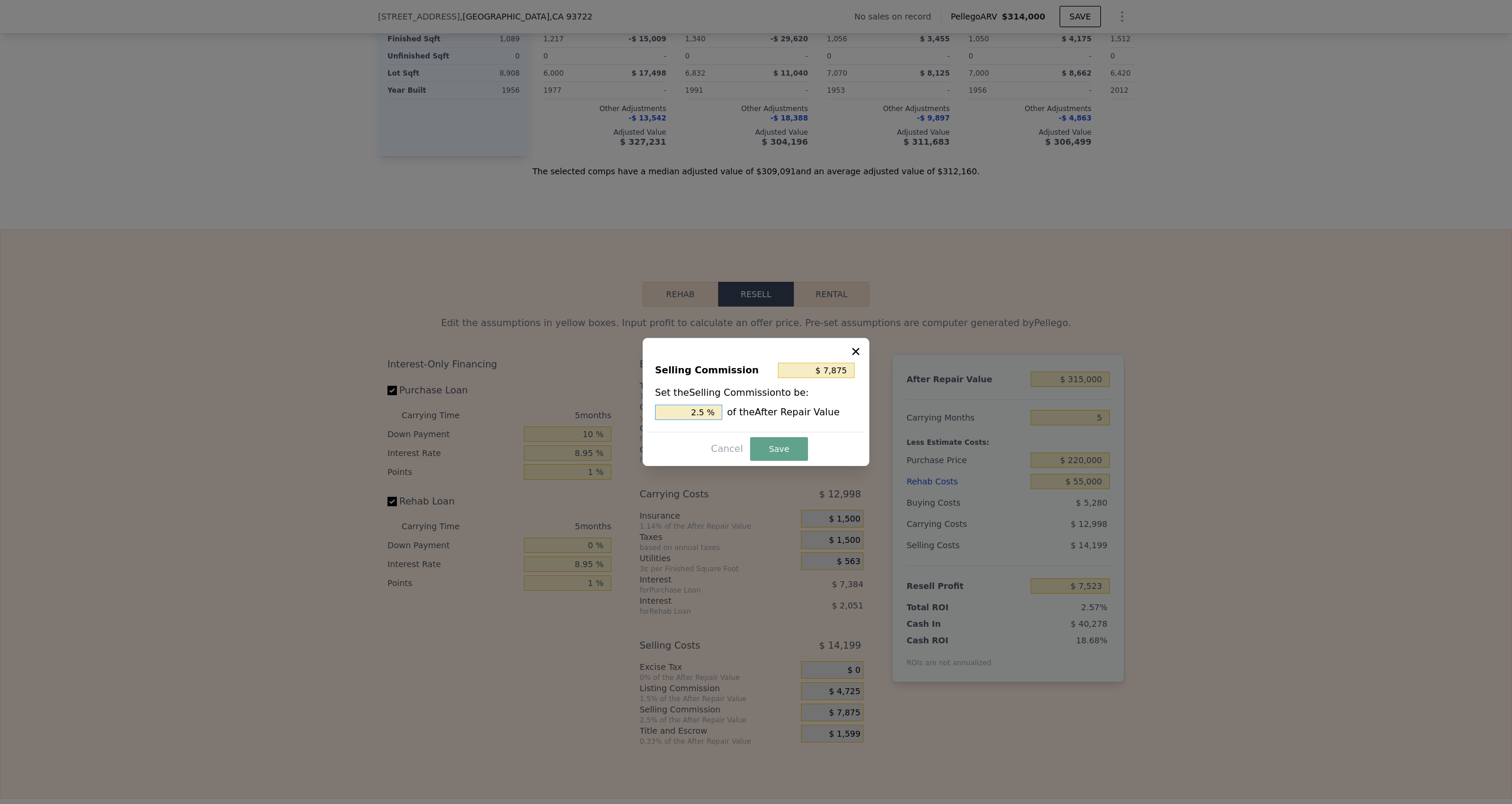
click at [712, 411] on input "2.5 %" at bounding box center [689, 412] width 67 height 15
type input "$ 6,300"
type input "2. %"
type input "$ 6,930"
type input "2.2 %"
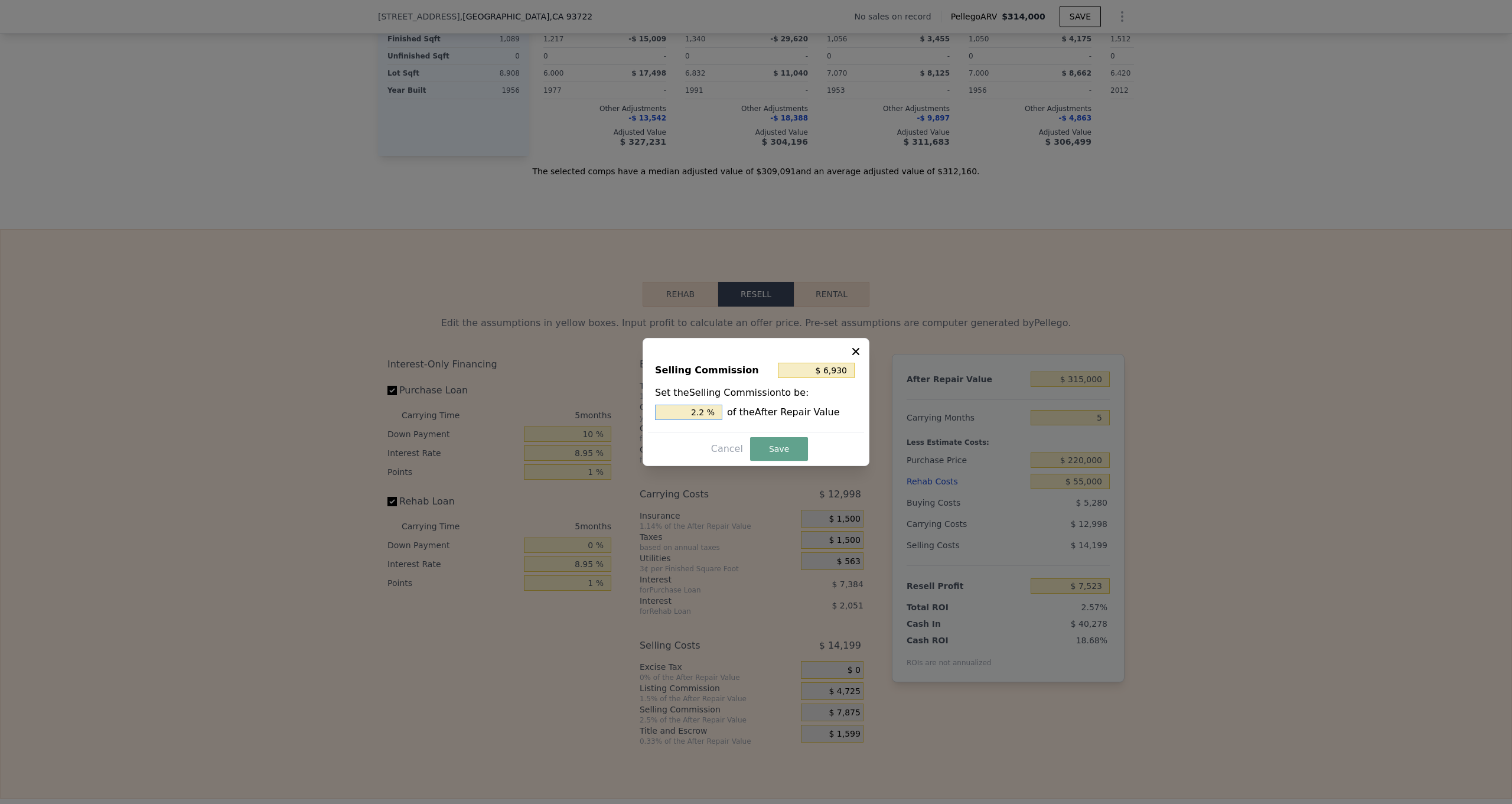
type input "$ 7,088"
type input "2.25 %"
click at [781, 448] on button "Save" at bounding box center [779, 449] width 58 height 24
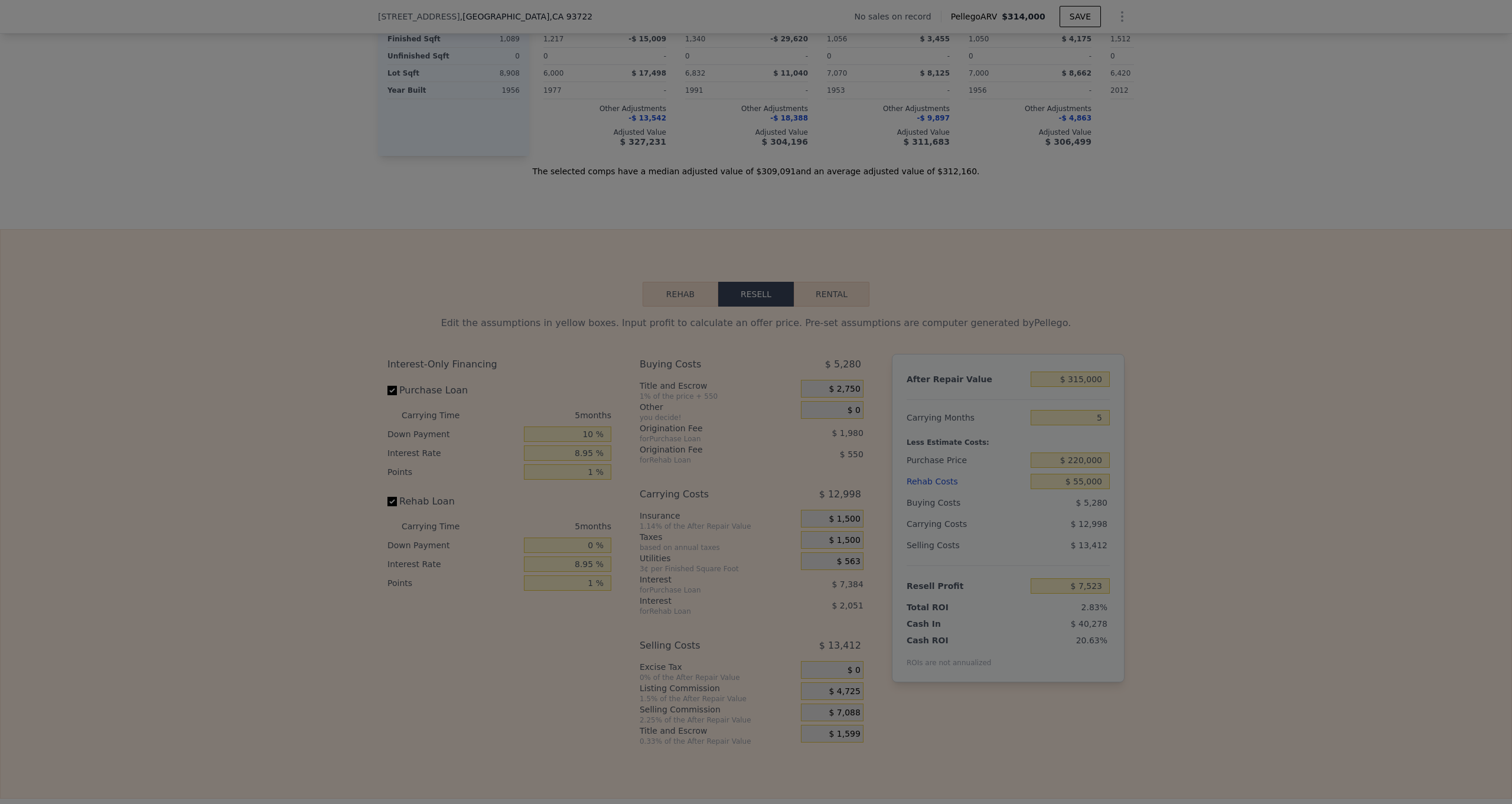
type input "$ 8,310"
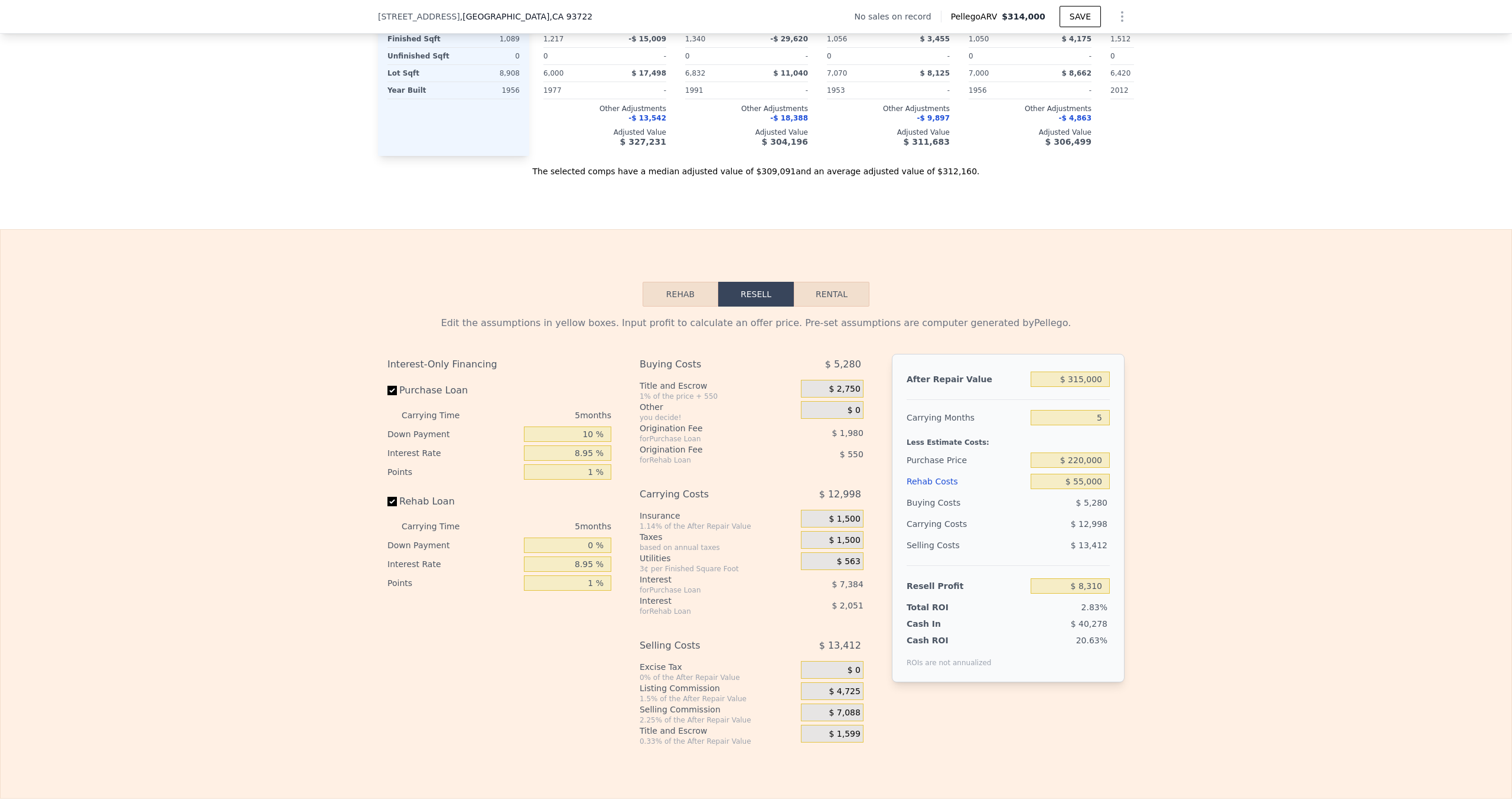
click at [859, 738] on span "$ 1,599" at bounding box center [844, 734] width 31 height 11
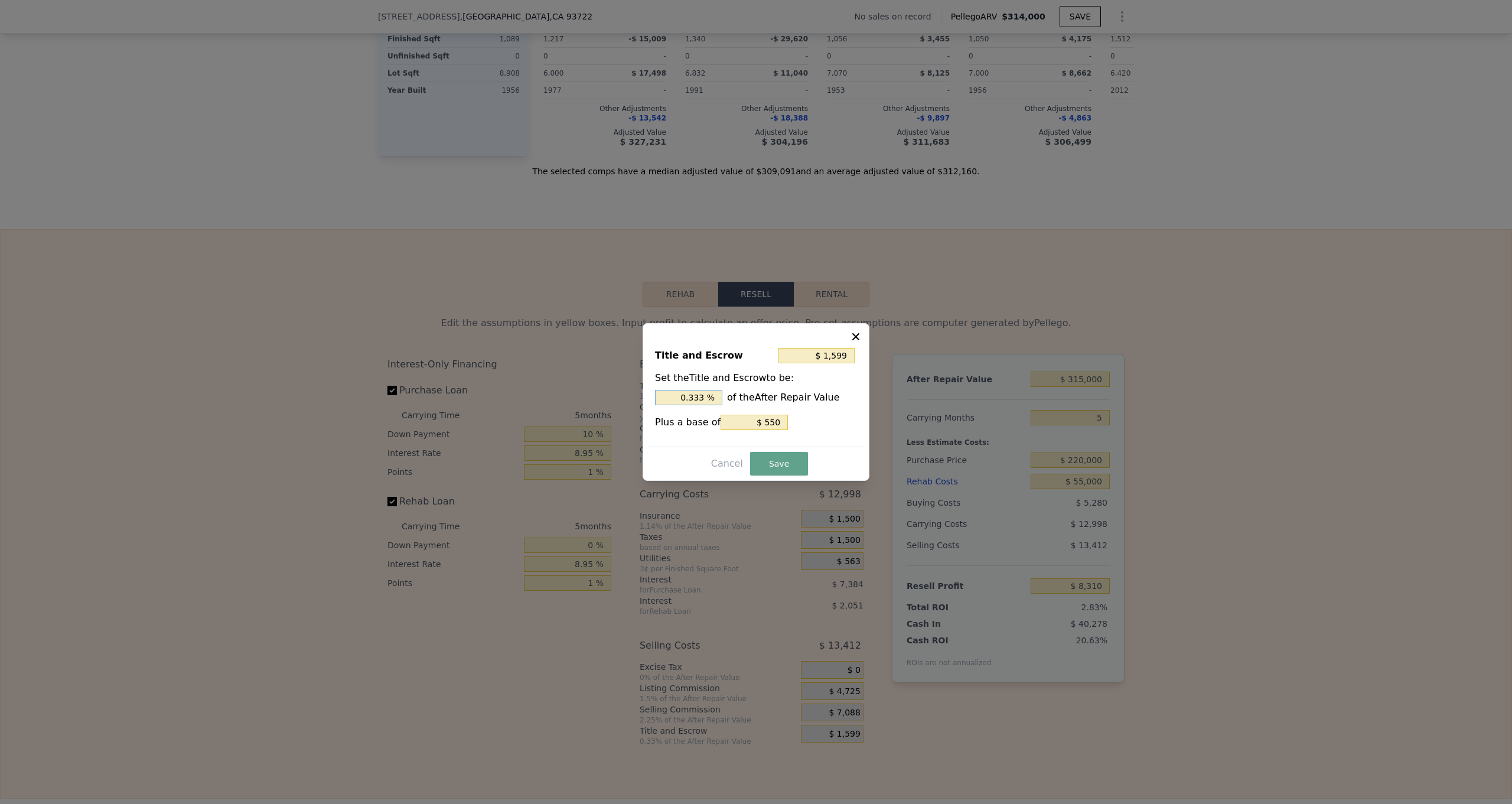
click at [710, 401] on input "0.333 %" at bounding box center [689, 398] width 67 height 15
type input "$ 1,590"
type input "0.33 %"
type input "$ 1,495"
type input "0.3 %"
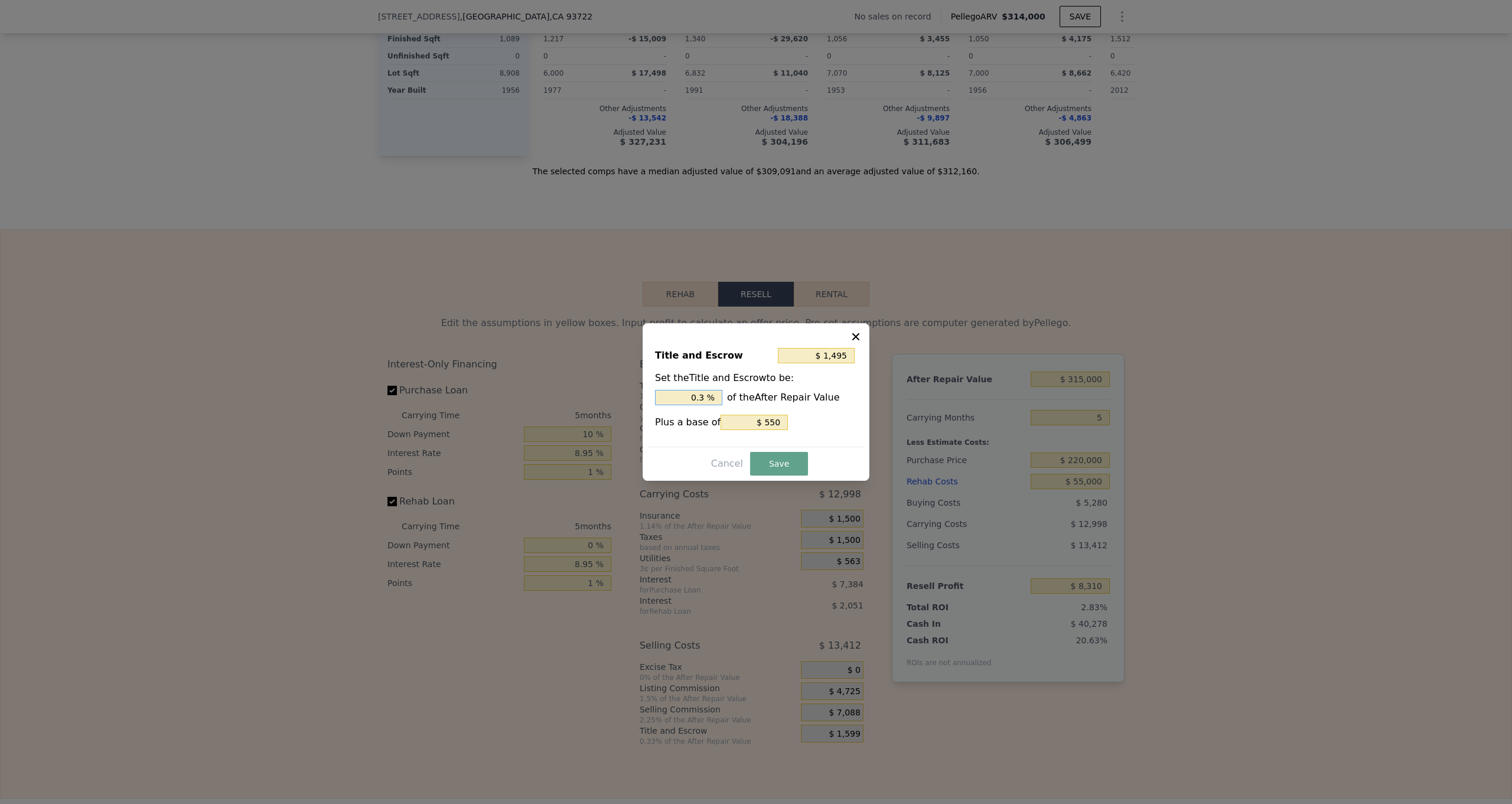
type input "$ 550"
type input "0. %"
type input "$ 2,755"
type input "0.7 %"
click at [772, 465] on button "Save" at bounding box center [779, 464] width 58 height 24
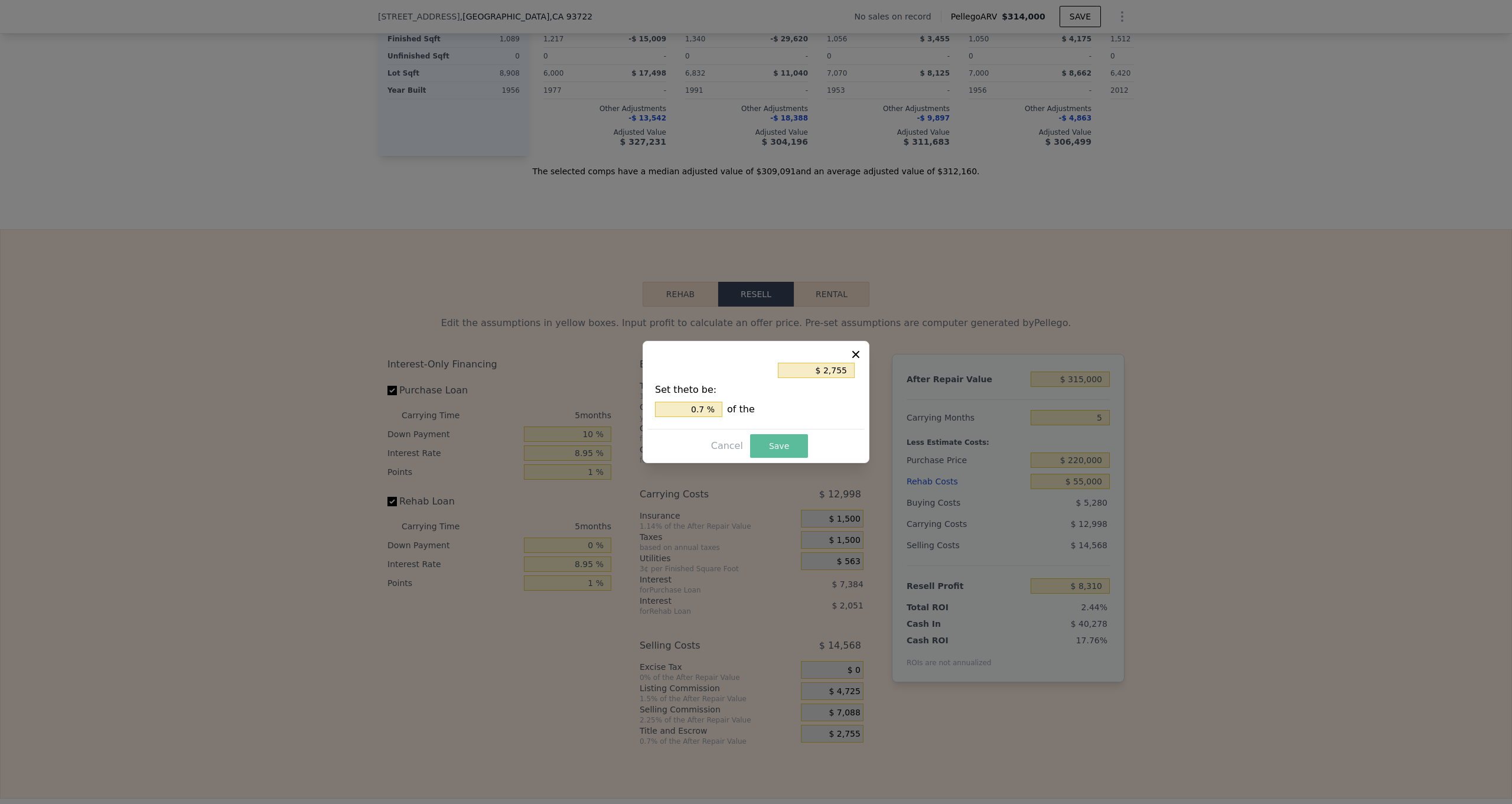
type input "$ 7,154"
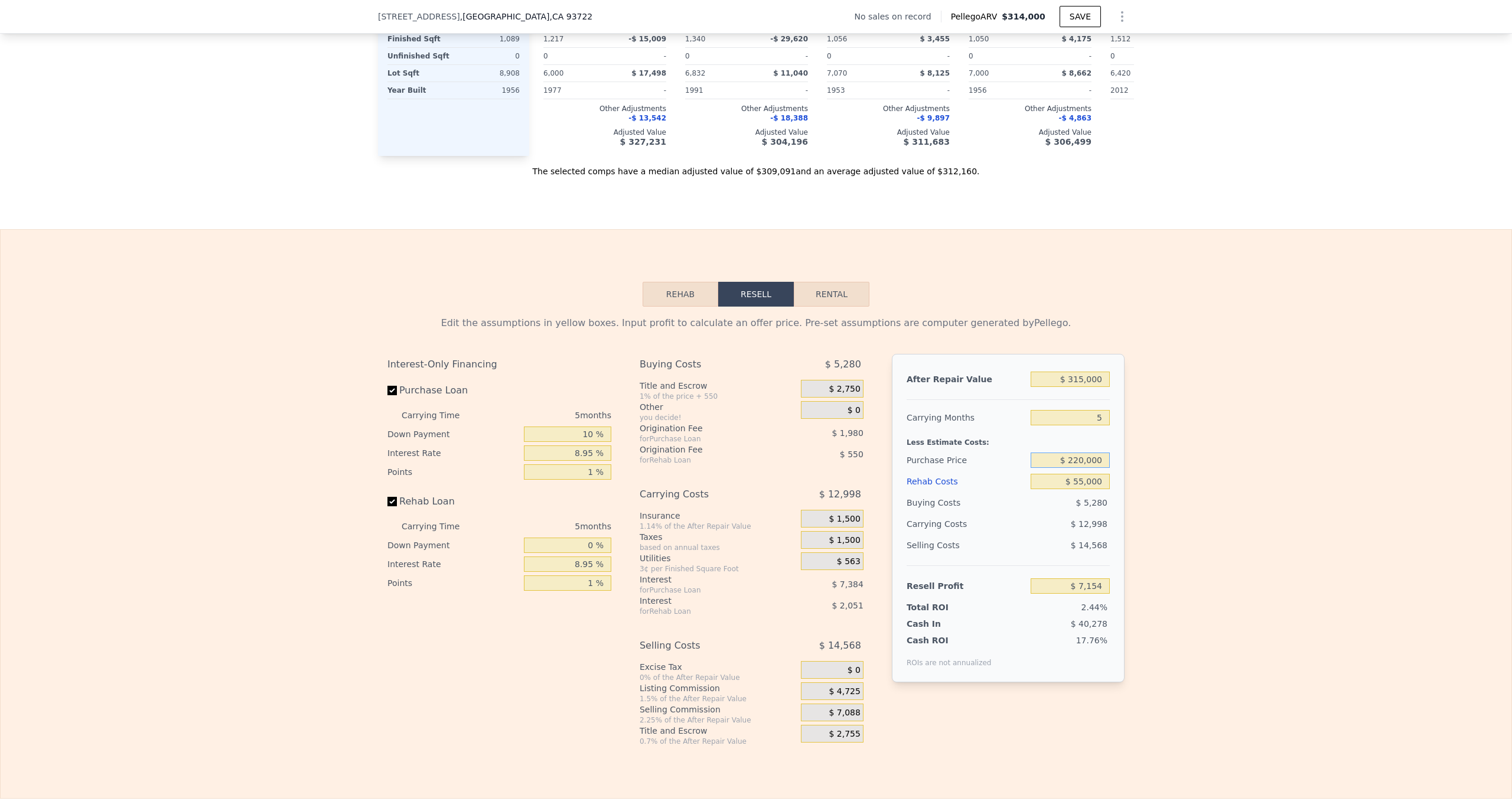
click at [1086, 458] on input "$ 220,000" at bounding box center [1071, 460] width 79 height 15
type input "$ 201,000"
click at [1282, 533] on div "Edit the assumptions in yellow boxes. Input profit to calculate an offer price.…" at bounding box center [756, 526] width 1511 height 439
type input "$ 27,155"
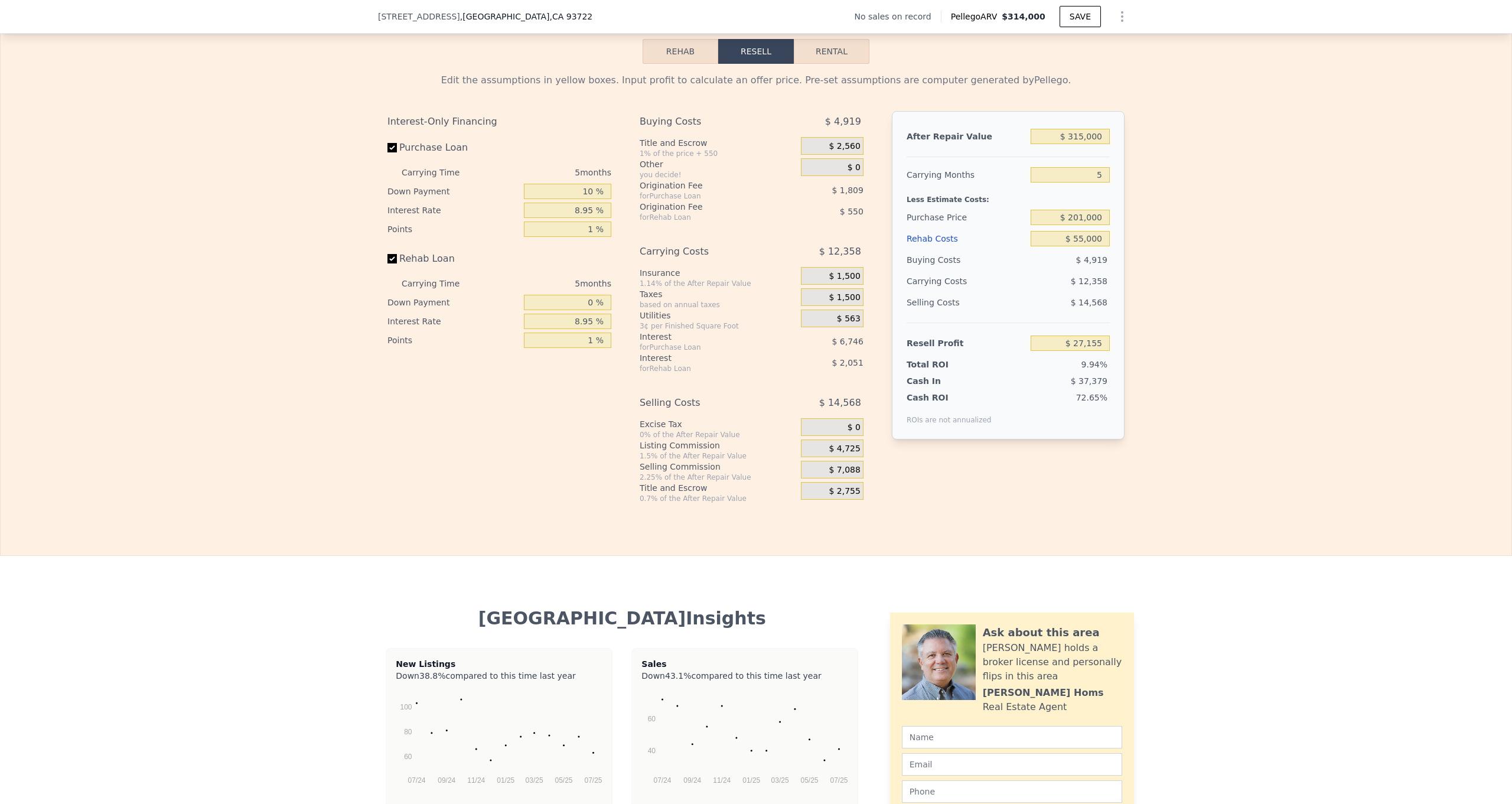
scroll to position [1626, 0]
